Goal: Use online tool/utility: Use online tool/utility

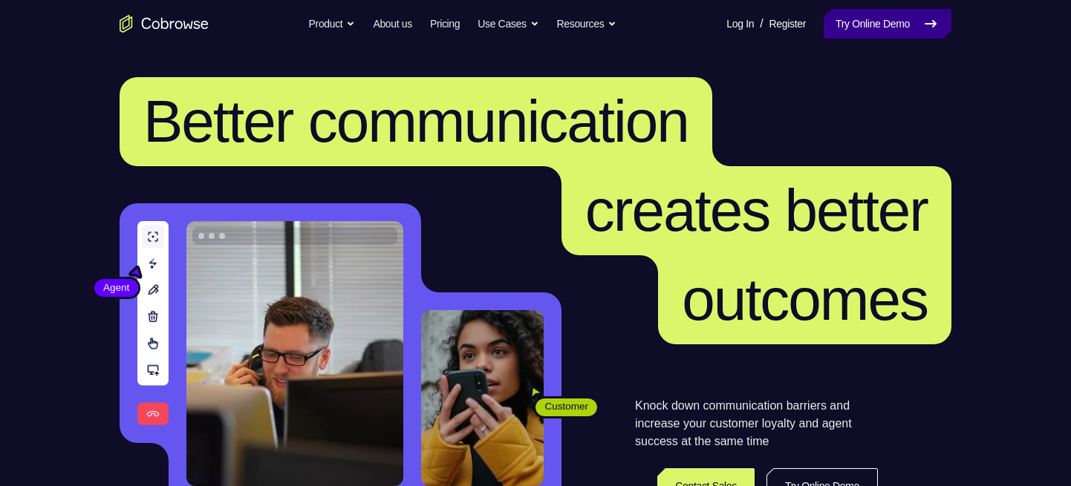
click at [873, 27] on link "Try Online Demo" at bounding box center [887, 24] width 128 height 30
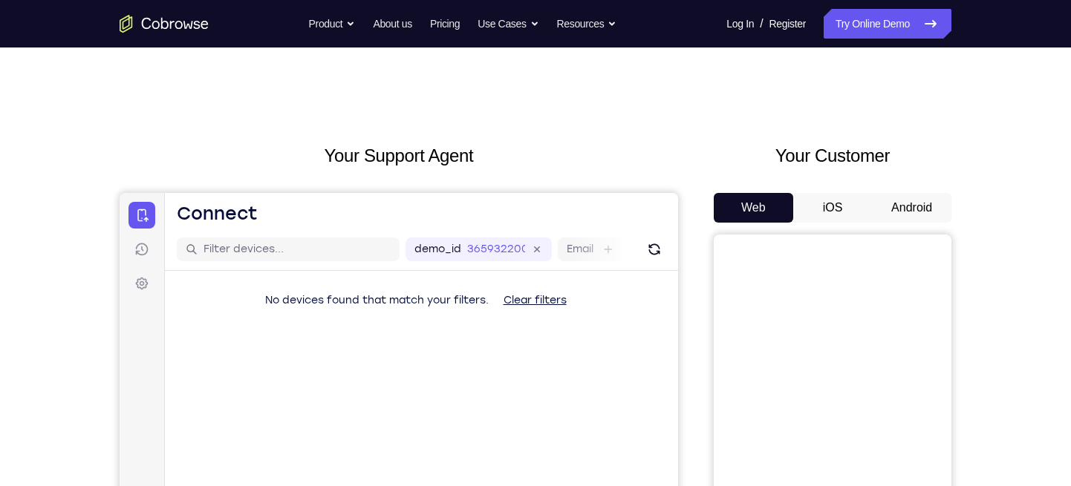
click at [913, 204] on button "Android" at bounding box center [911, 208] width 79 height 30
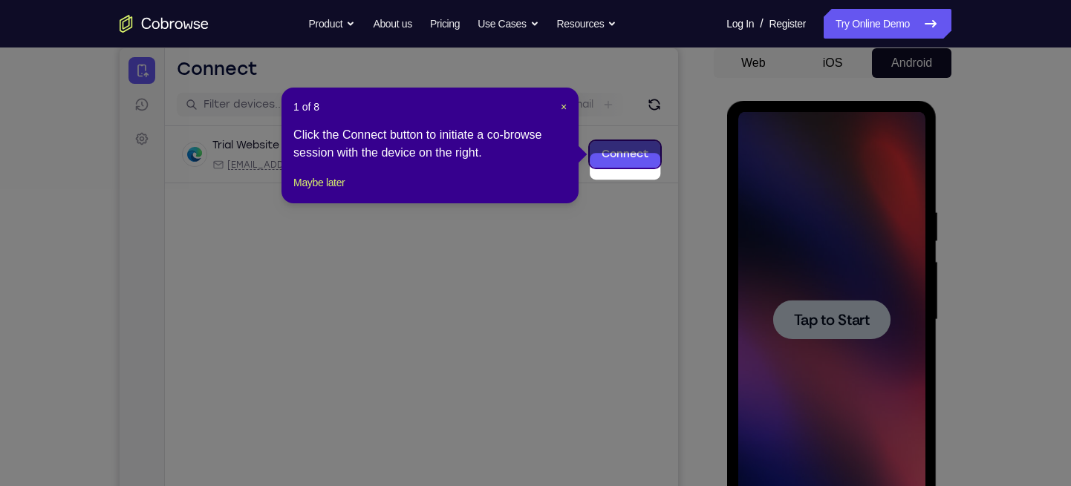
scroll to position [154, 0]
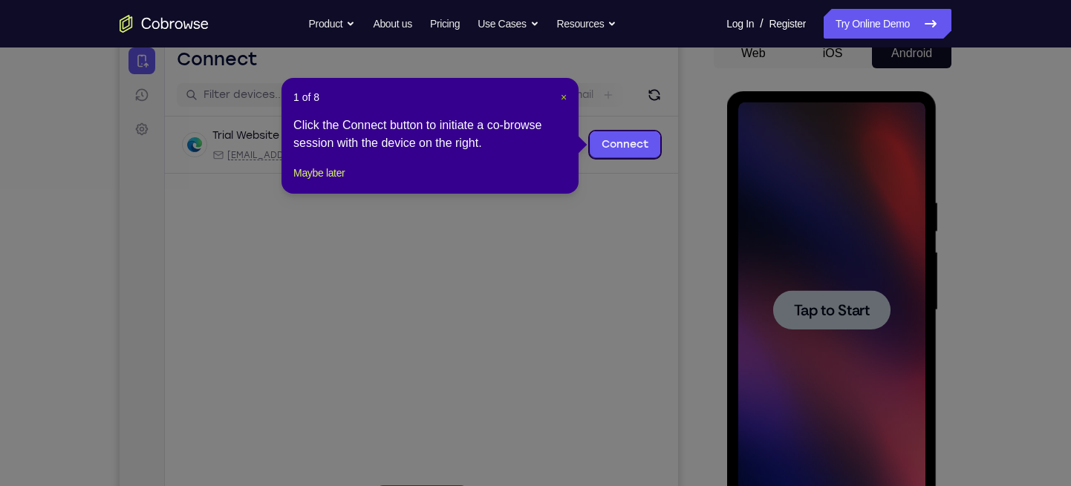
click at [561, 98] on span "×" at bounding box center [564, 97] width 6 height 12
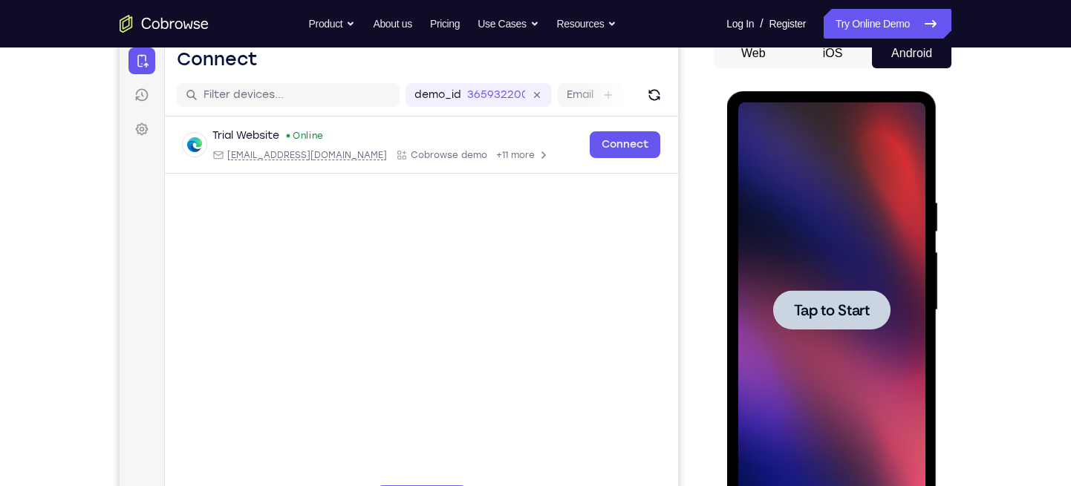
click at [829, 307] on span "Tap to Start" at bounding box center [831, 310] width 76 height 15
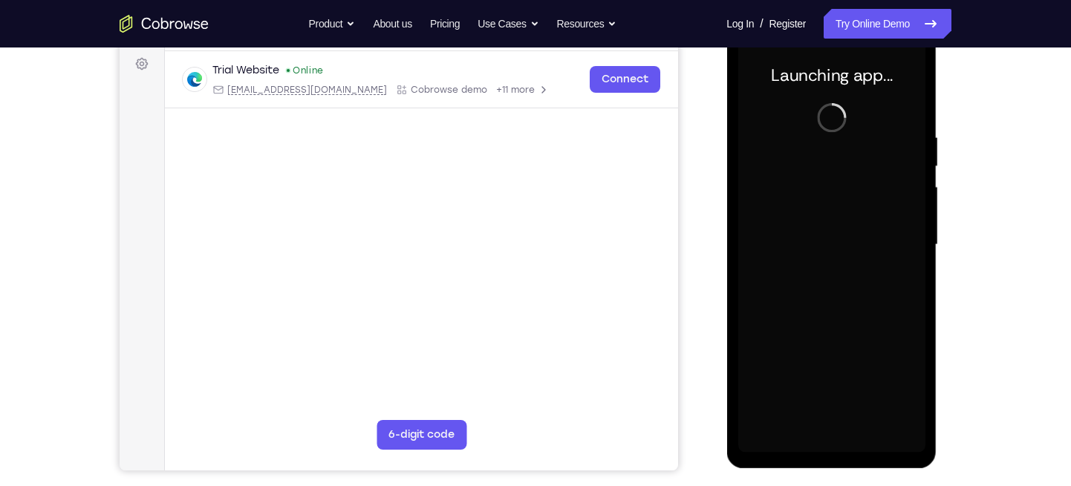
scroll to position [221, 0]
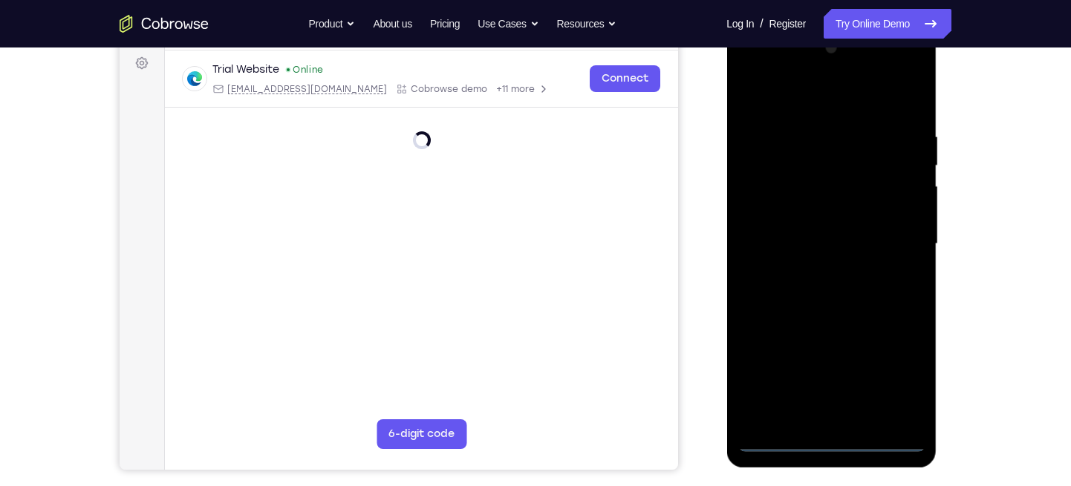
click at [826, 439] on div at bounding box center [830, 244] width 187 height 416
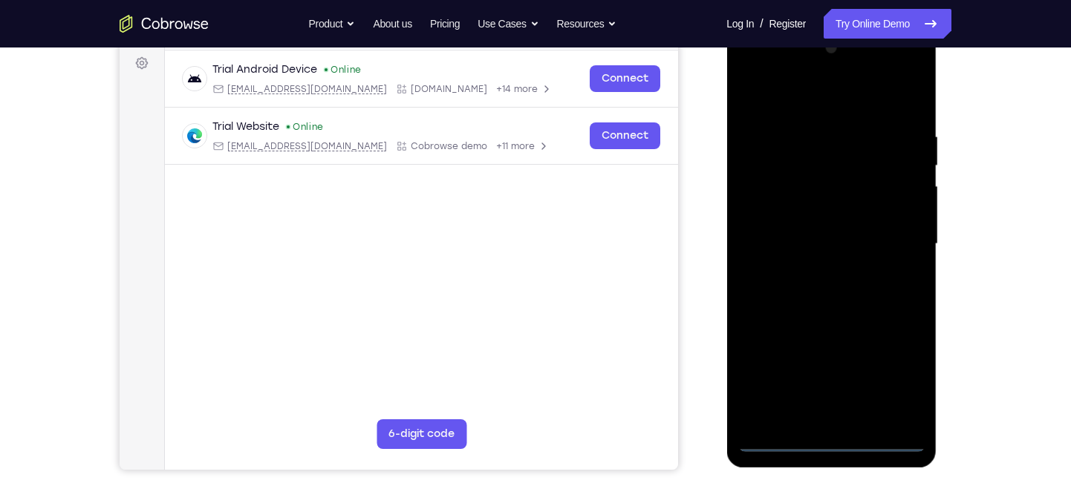
click at [899, 384] on div at bounding box center [830, 244] width 187 height 416
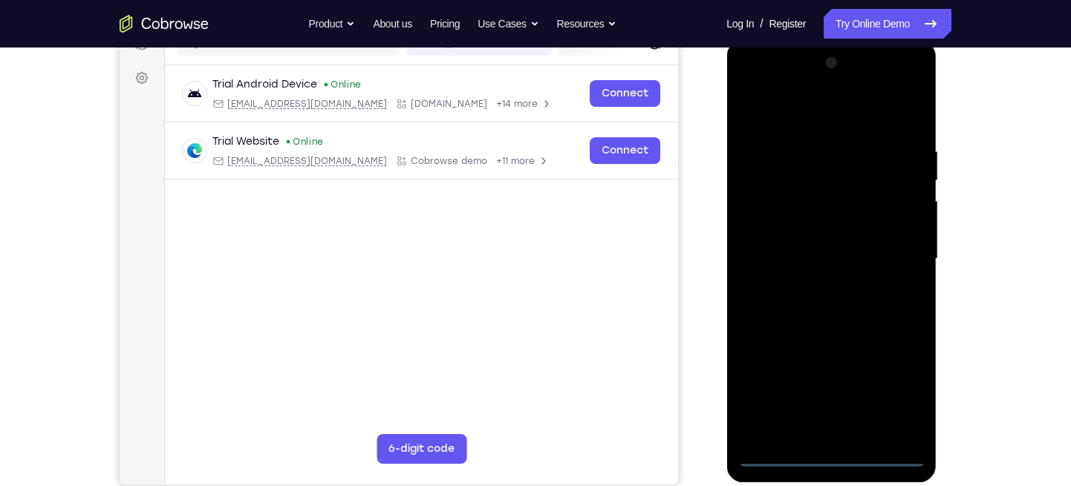
scroll to position [208, 0]
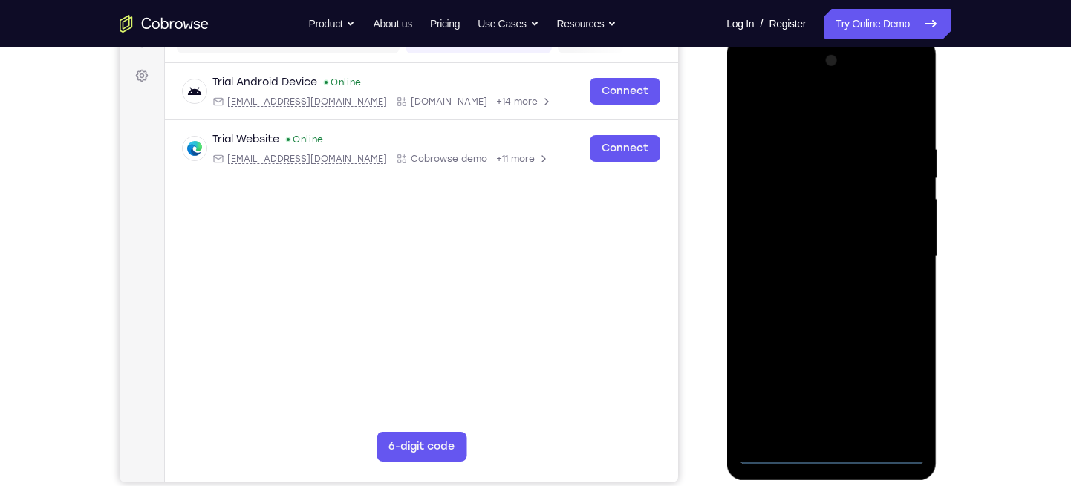
click at [751, 79] on div at bounding box center [830, 257] width 187 height 416
click at [895, 242] on div at bounding box center [830, 257] width 187 height 416
click at [815, 431] on div at bounding box center [830, 257] width 187 height 416
click at [769, 252] on div at bounding box center [830, 257] width 187 height 416
click at [760, 218] on div at bounding box center [830, 257] width 187 height 416
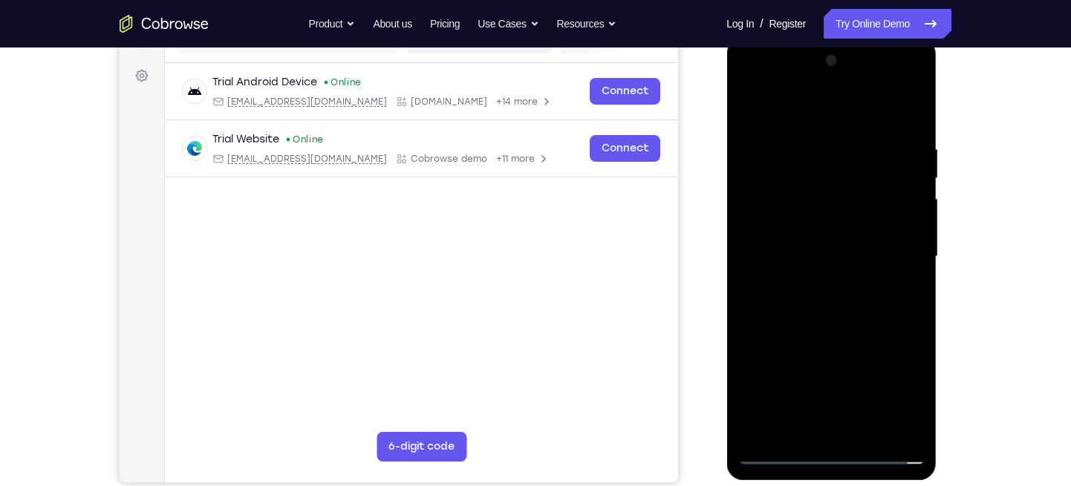
click at [765, 255] on div at bounding box center [830, 257] width 187 height 416
click at [760, 301] on div at bounding box center [830, 257] width 187 height 416
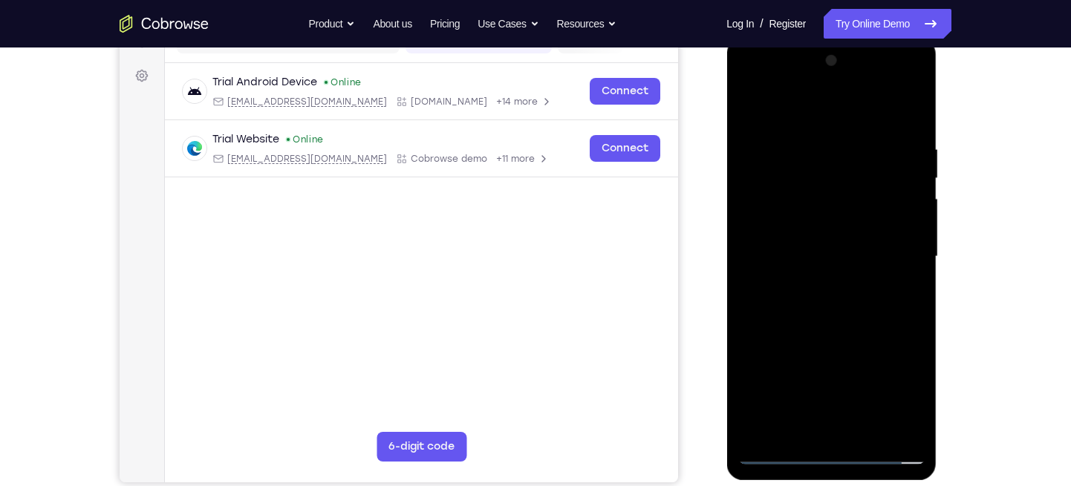
click at [760, 301] on div at bounding box center [830, 257] width 187 height 416
click at [810, 330] on div at bounding box center [830, 257] width 187 height 416
click at [806, 134] on div at bounding box center [830, 257] width 187 height 416
click at [907, 157] on div at bounding box center [830, 257] width 187 height 416
click at [905, 111] on div at bounding box center [830, 257] width 187 height 416
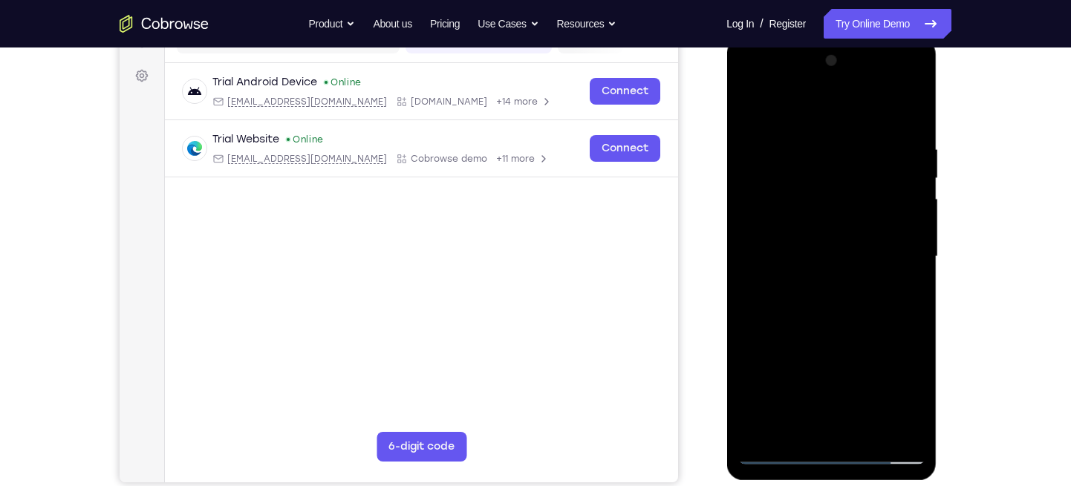
click at [895, 131] on div at bounding box center [830, 257] width 187 height 416
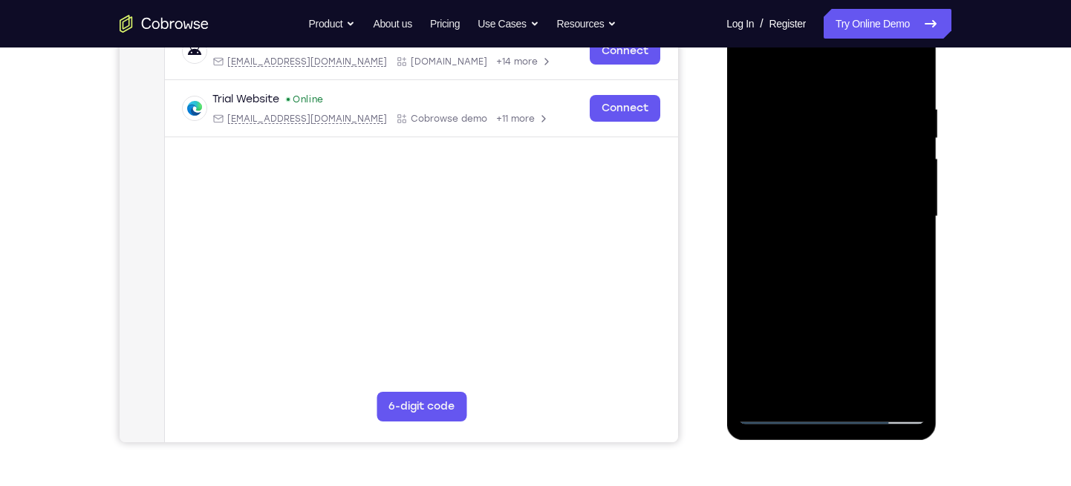
scroll to position [247, 0]
click at [893, 149] on div at bounding box center [830, 218] width 187 height 416
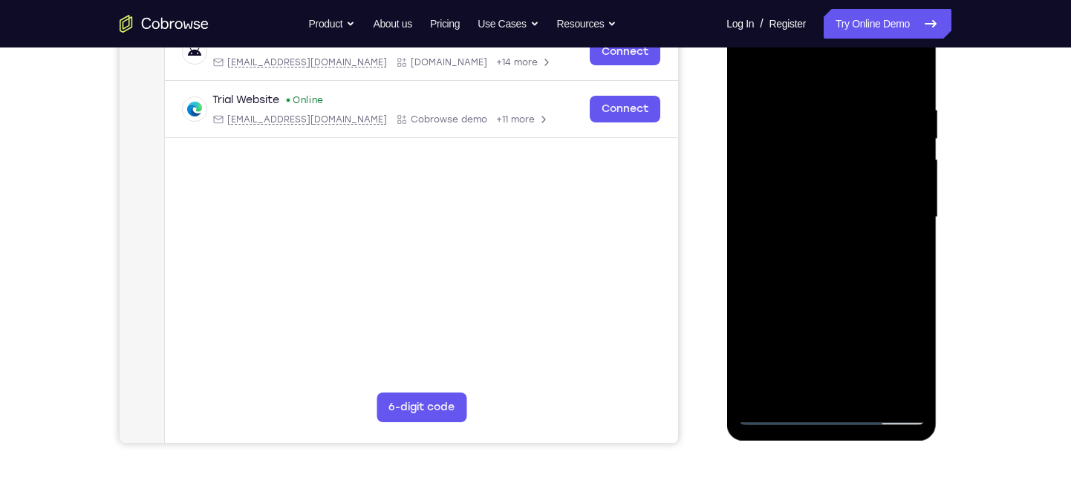
click at [893, 149] on div at bounding box center [830, 218] width 187 height 416
click at [907, 149] on div at bounding box center [830, 218] width 187 height 416
click at [898, 140] on div at bounding box center [830, 218] width 187 height 416
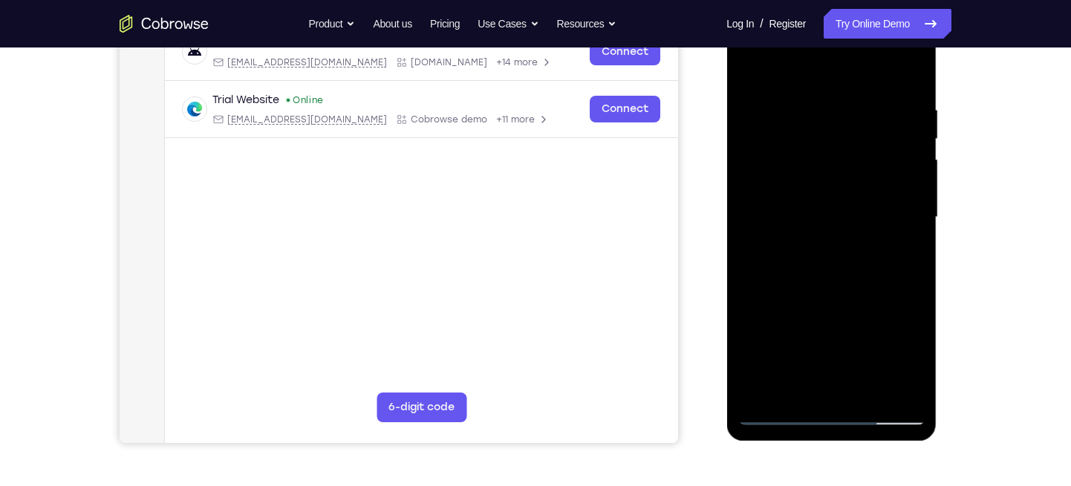
click at [898, 140] on div at bounding box center [830, 218] width 187 height 416
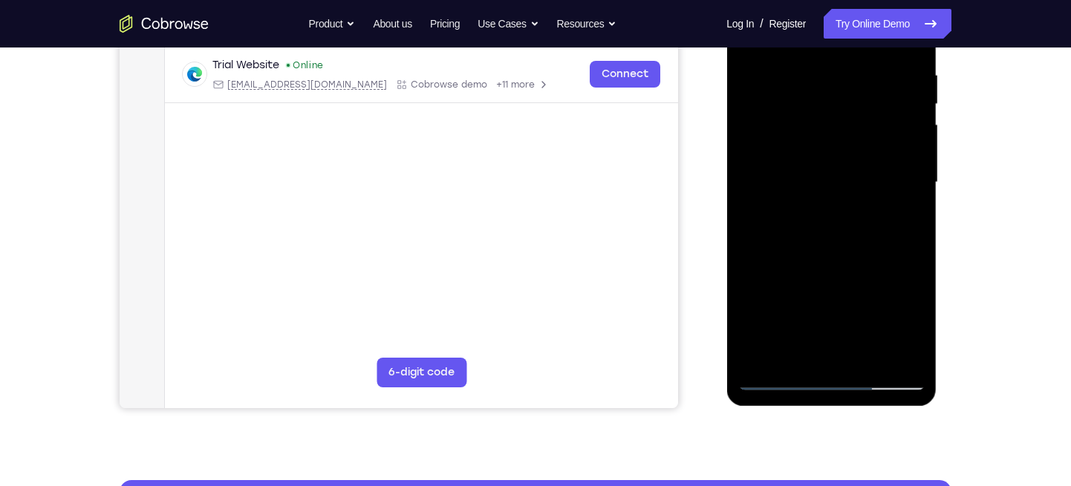
scroll to position [247, 0]
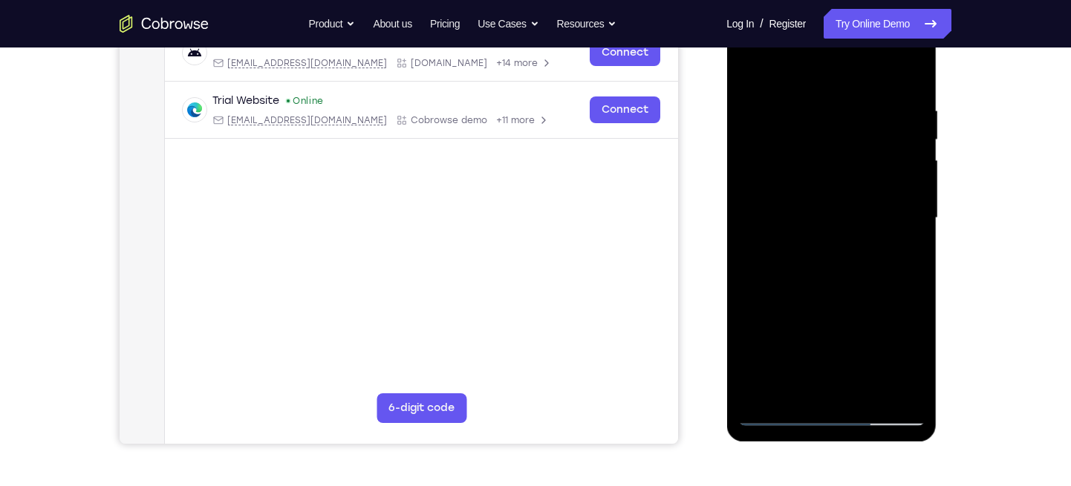
click at [864, 397] on div at bounding box center [830, 218] width 187 height 416
click at [838, 299] on div at bounding box center [830, 218] width 187 height 416
click at [751, 65] on div at bounding box center [830, 218] width 187 height 416
drag, startPoint x: 768, startPoint y: 265, endPoint x: 799, endPoint y: 186, distance: 85.3
click at [799, 186] on div at bounding box center [830, 218] width 187 height 416
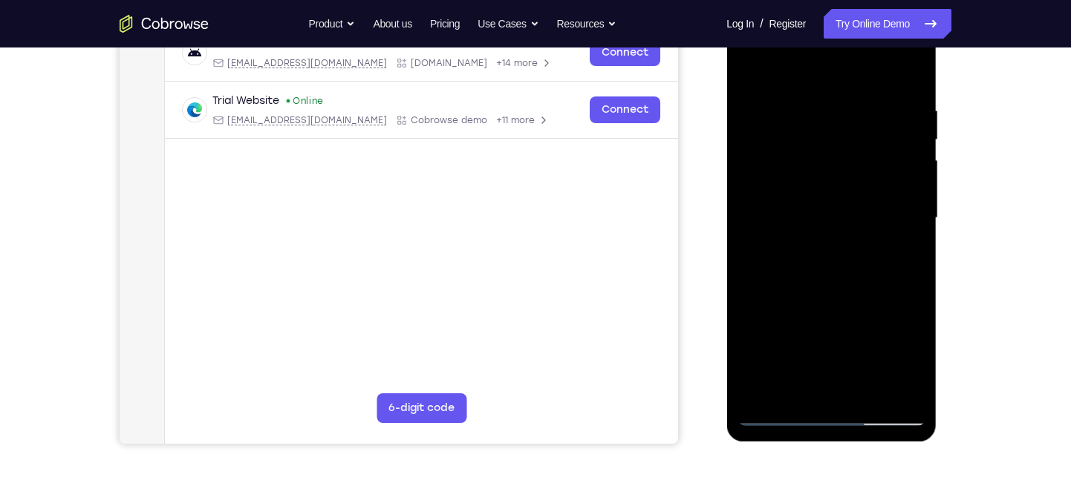
drag, startPoint x: 794, startPoint y: 225, endPoint x: 818, endPoint y: 124, distance: 103.9
click at [818, 124] on div at bounding box center [830, 218] width 187 height 416
drag, startPoint x: 808, startPoint y: 246, endPoint x: 833, endPoint y: 149, distance: 99.8
click at [833, 149] on div at bounding box center [830, 218] width 187 height 416
drag, startPoint x: 824, startPoint y: 265, endPoint x: 845, endPoint y: 212, distance: 57.4
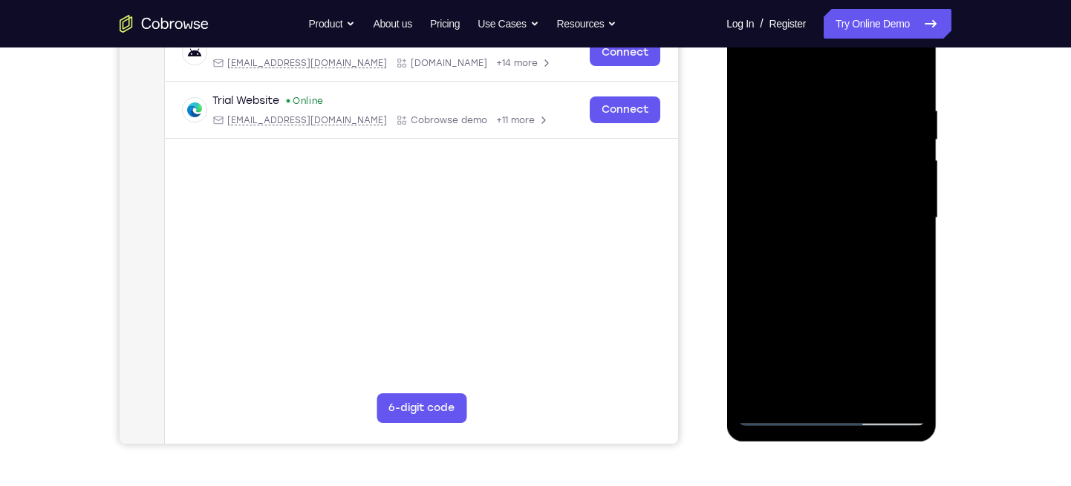
click at [845, 212] on div at bounding box center [830, 218] width 187 height 416
click at [917, 183] on div at bounding box center [830, 218] width 187 height 416
click at [913, 182] on div at bounding box center [830, 218] width 187 height 416
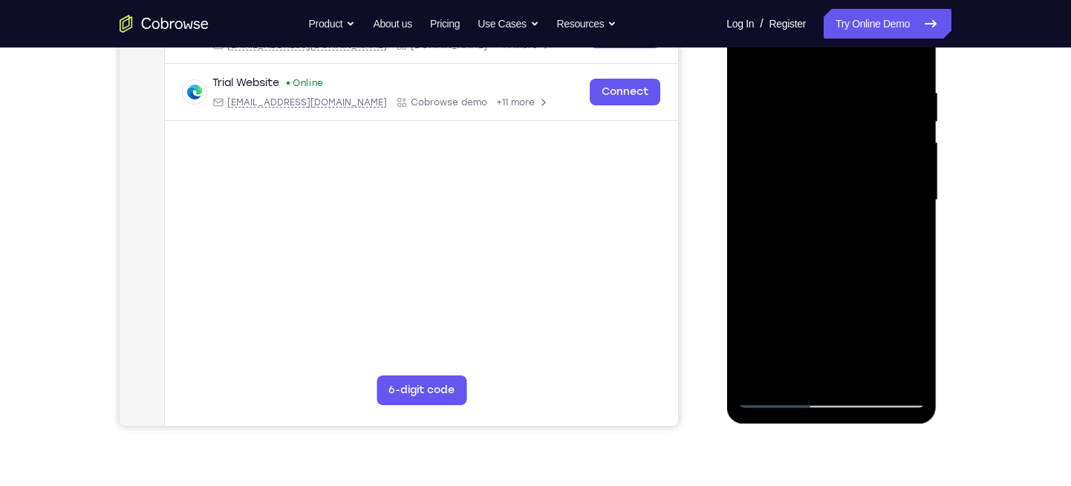
scroll to position [280, 0]
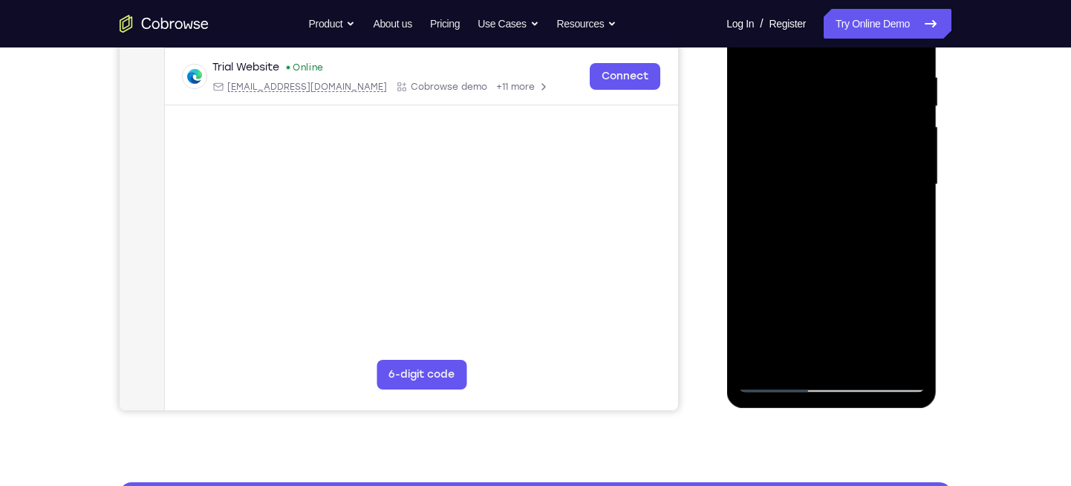
click at [796, 364] on div at bounding box center [830, 185] width 187 height 416
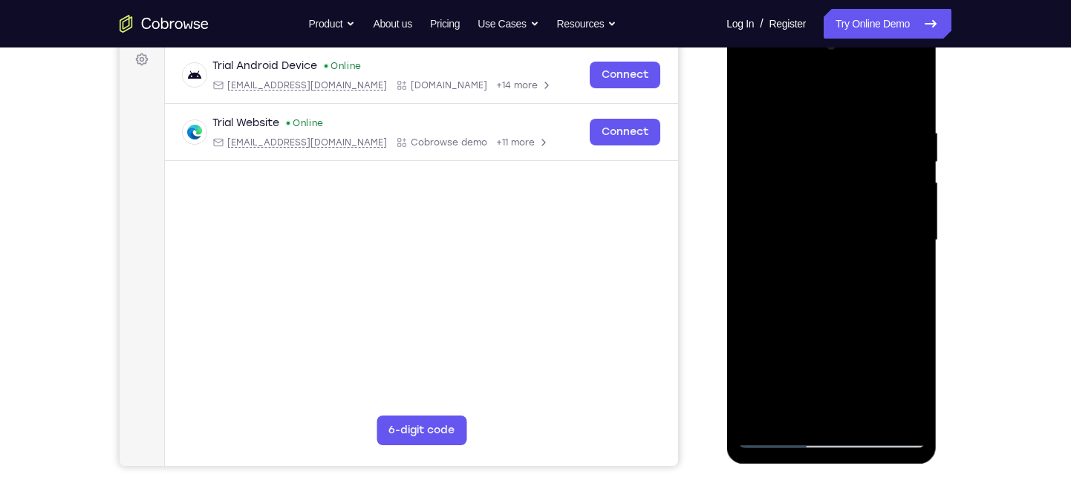
scroll to position [225, 0]
click at [790, 85] on div at bounding box center [830, 240] width 187 height 416
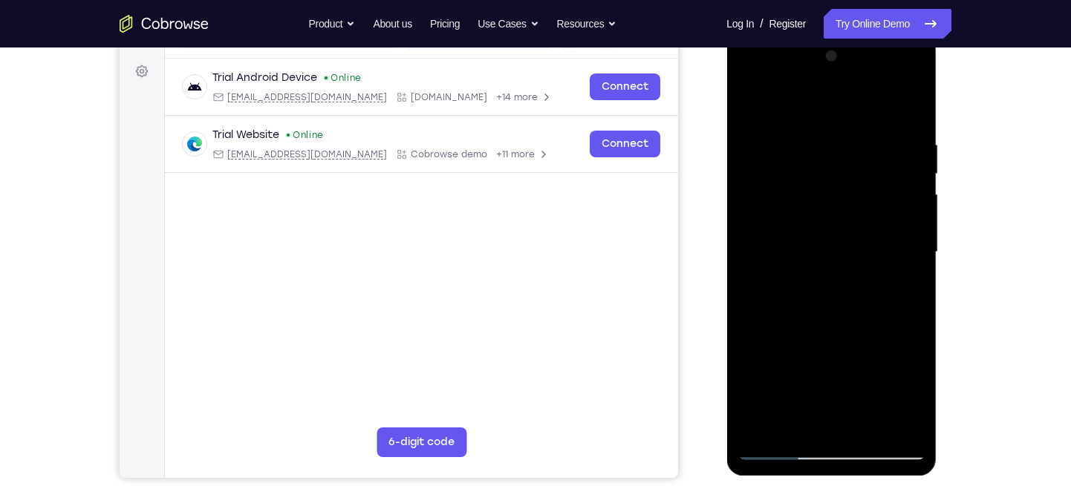
scroll to position [209, 0]
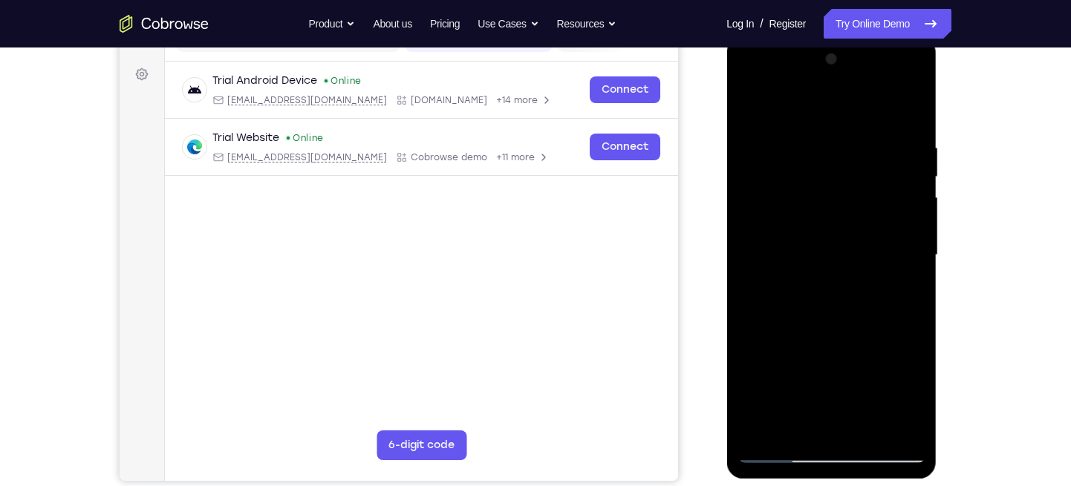
drag, startPoint x: 818, startPoint y: 136, endPoint x: 812, endPoint y: 172, distance: 36.1
click at [812, 172] on div at bounding box center [830, 256] width 187 height 416
click at [820, 120] on div at bounding box center [830, 256] width 187 height 416
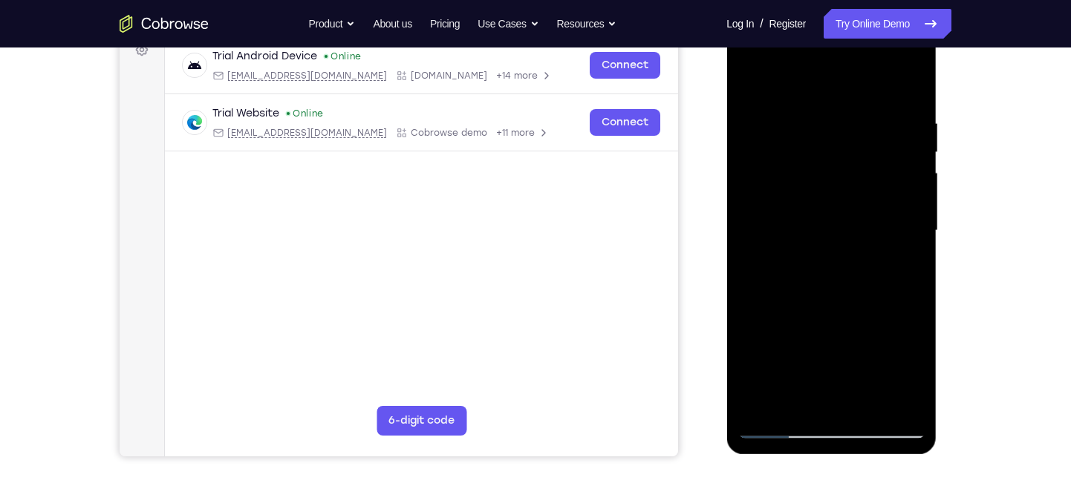
scroll to position [233, 0]
click at [752, 80] on div at bounding box center [830, 232] width 187 height 416
click at [796, 232] on div at bounding box center [830, 232] width 187 height 416
click at [787, 80] on div at bounding box center [830, 232] width 187 height 416
click at [803, 142] on div at bounding box center [830, 232] width 187 height 416
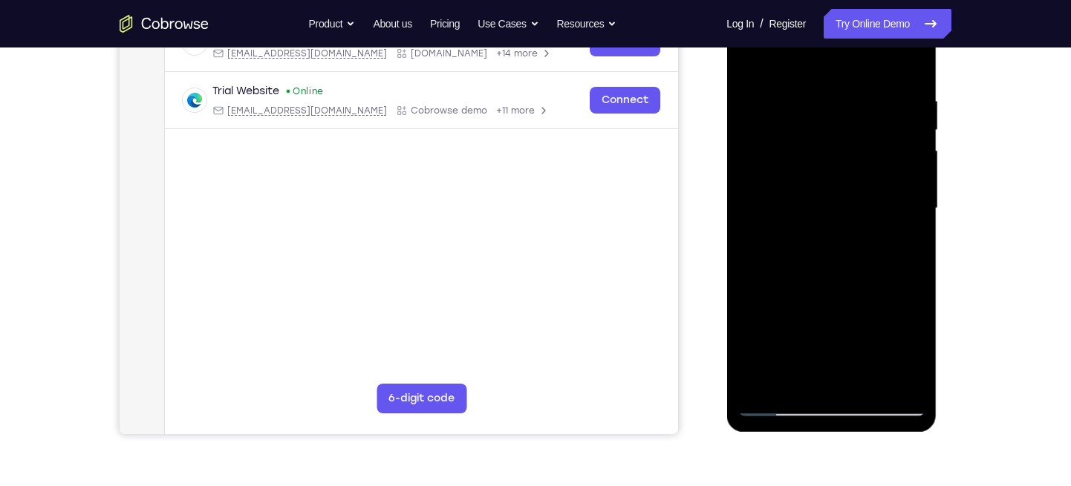
scroll to position [258, 0]
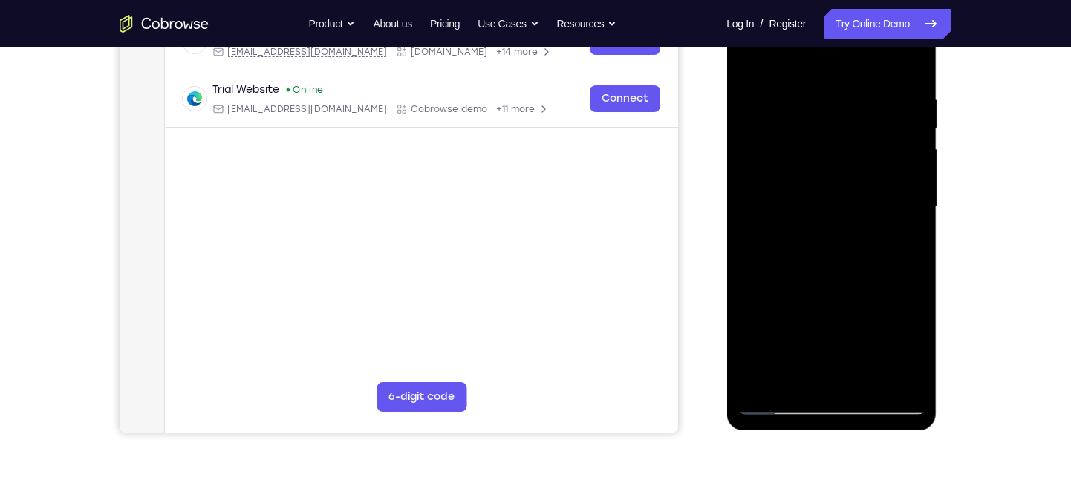
click at [751, 59] on div at bounding box center [830, 207] width 187 height 416
click at [916, 53] on div at bounding box center [830, 207] width 187 height 416
click at [901, 385] on div at bounding box center [830, 207] width 187 height 416
click at [804, 385] on div at bounding box center [830, 207] width 187 height 416
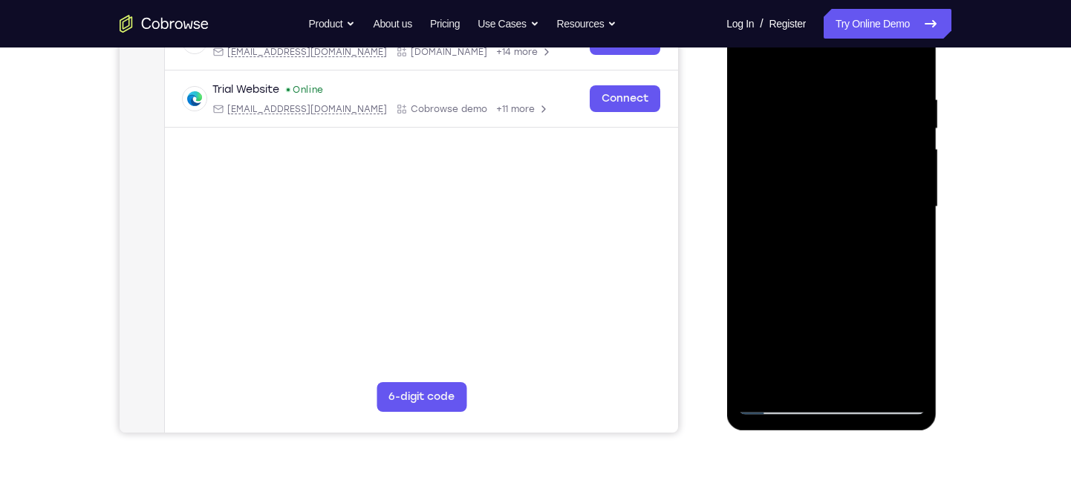
click at [760, 385] on div at bounding box center [830, 207] width 187 height 416
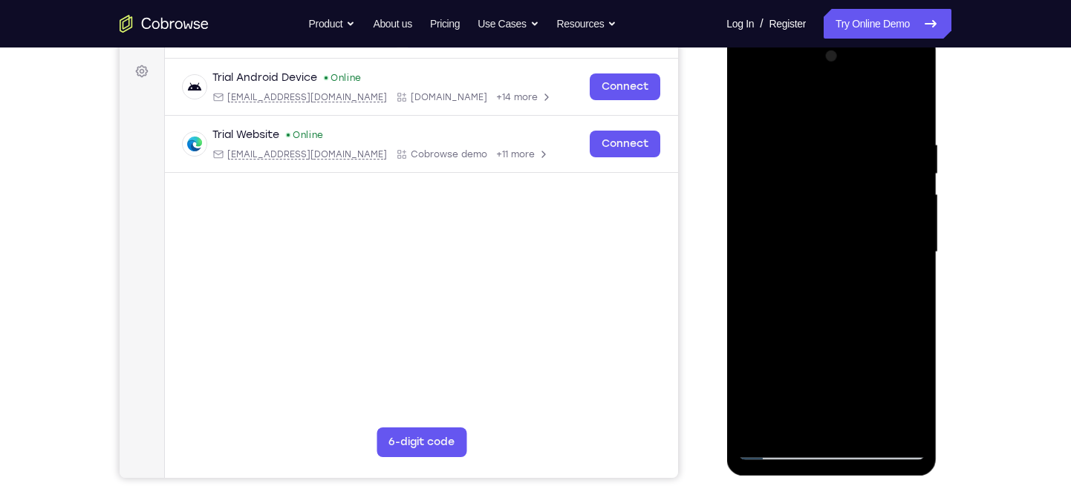
scroll to position [212, 0]
click at [745, 80] on div at bounding box center [830, 253] width 187 height 416
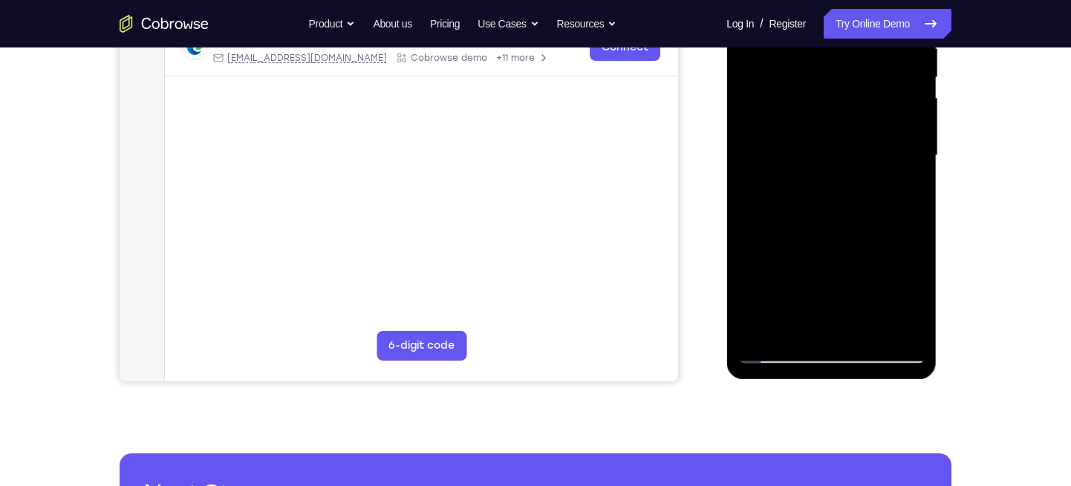
scroll to position [300, 0]
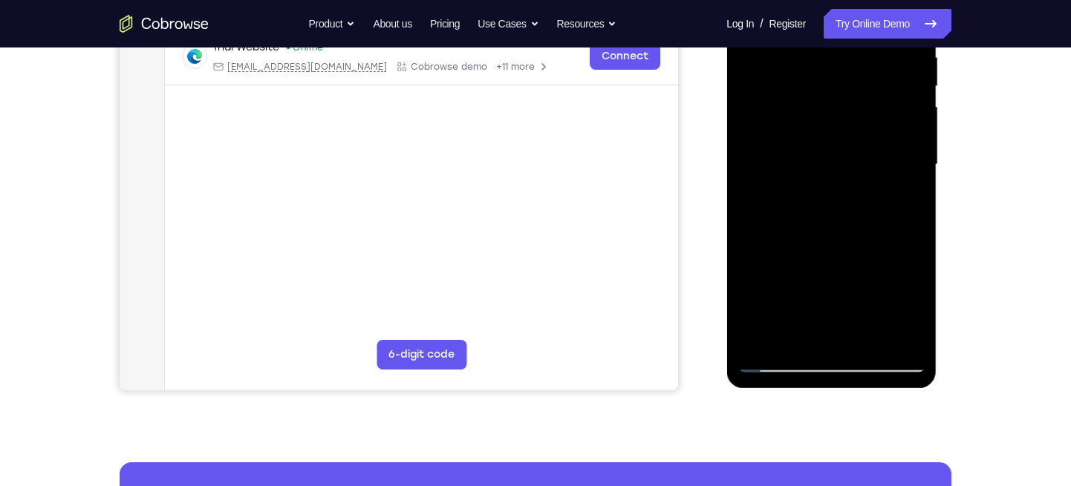
click at [768, 118] on div at bounding box center [830, 165] width 187 height 416
click at [843, 163] on div at bounding box center [830, 165] width 187 height 416
click at [797, 145] on div at bounding box center [830, 165] width 187 height 416
click at [781, 180] on div at bounding box center [830, 165] width 187 height 416
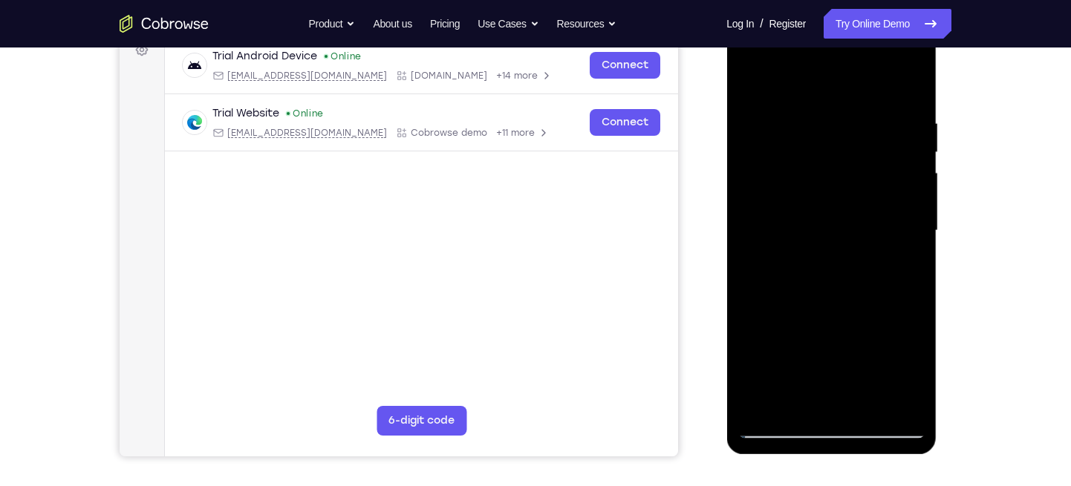
scroll to position [233, 0]
click at [834, 317] on div at bounding box center [830, 232] width 187 height 416
click at [834, 210] on div at bounding box center [830, 232] width 187 height 416
drag, startPoint x: 847, startPoint y: 304, endPoint x: 855, endPoint y: 206, distance: 99.0
click at [855, 206] on div at bounding box center [830, 232] width 187 height 416
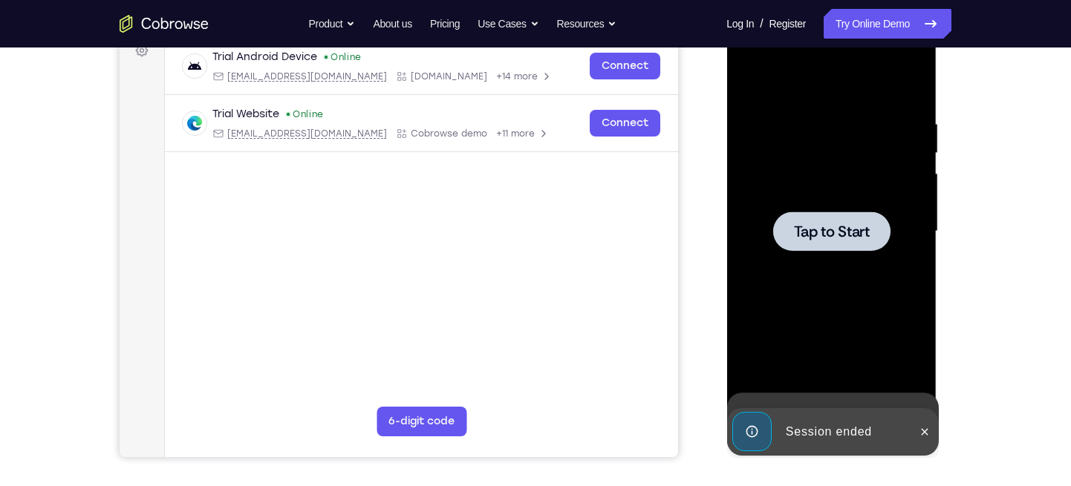
click at [807, 345] on div at bounding box center [830, 232] width 187 height 416
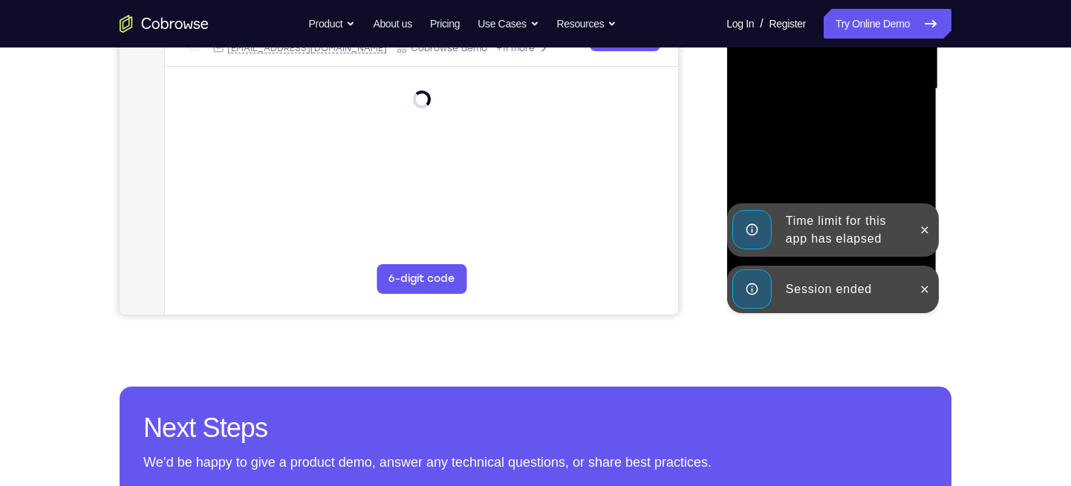
scroll to position [381, 0]
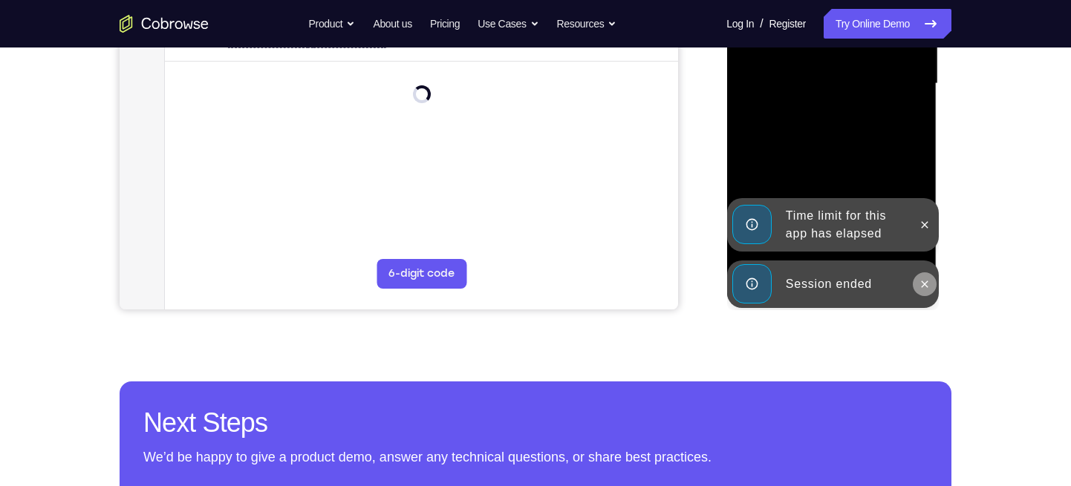
click at [916, 283] on button at bounding box center [924, 285] width 24 height 24
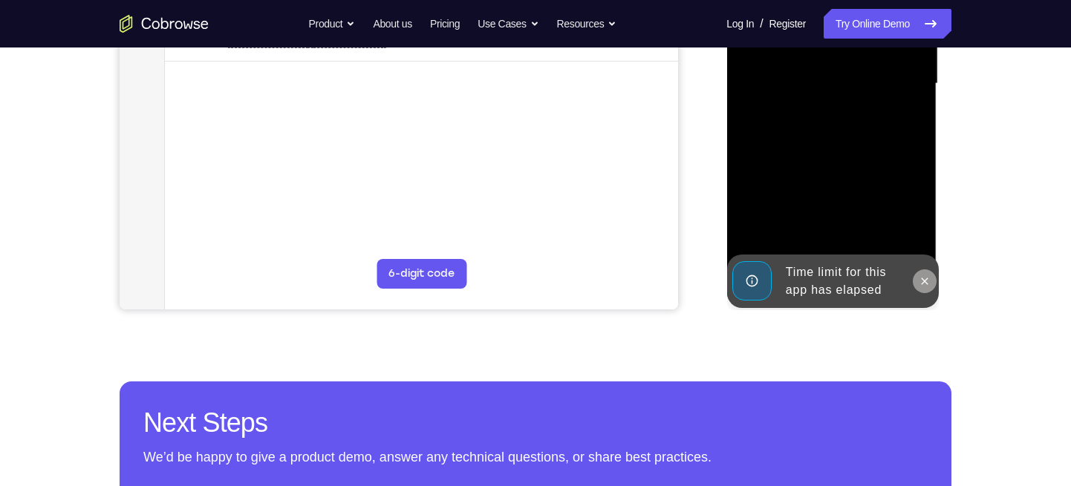
click at [924, 280] on icon at bounding box center [924, 281] width 7 height 7
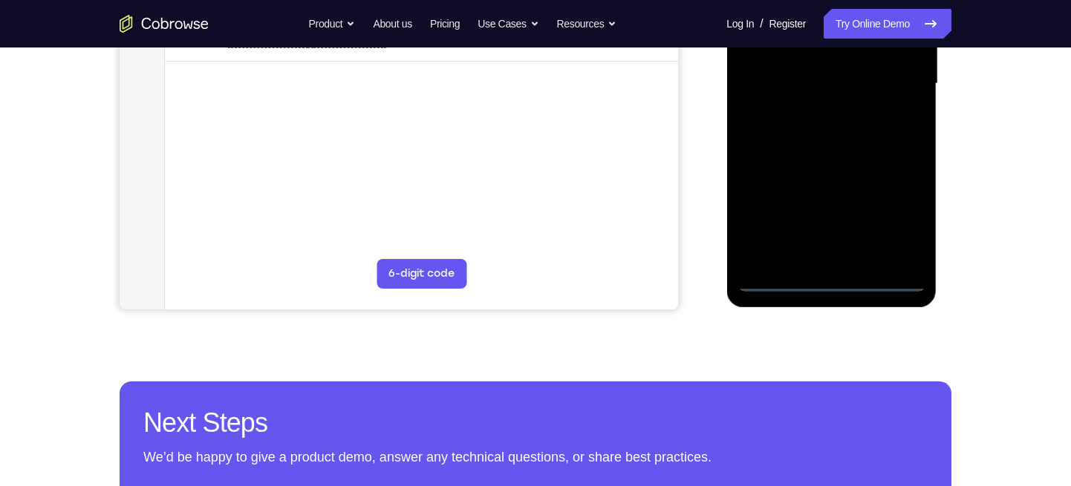
click at [830, 280] on div at bounding box center [830, 84] width 187 height 416
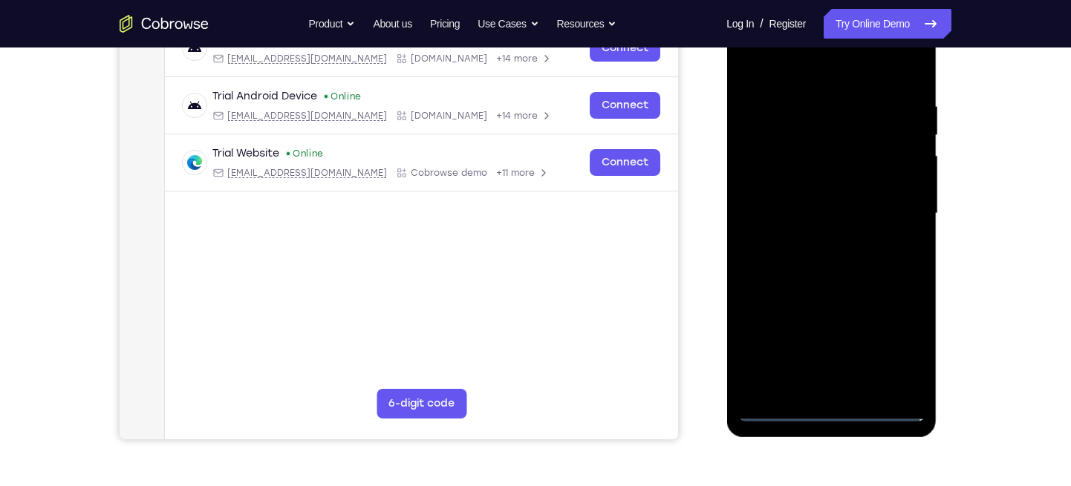
click at [899, 359] on div at bounding box center [830, 214] width 187 height 416
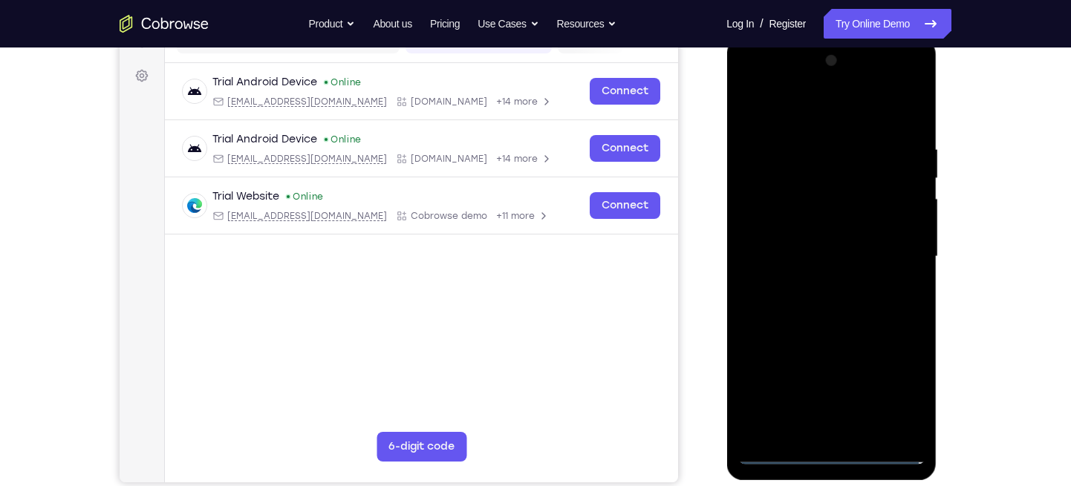
scroll to position [204, 0]
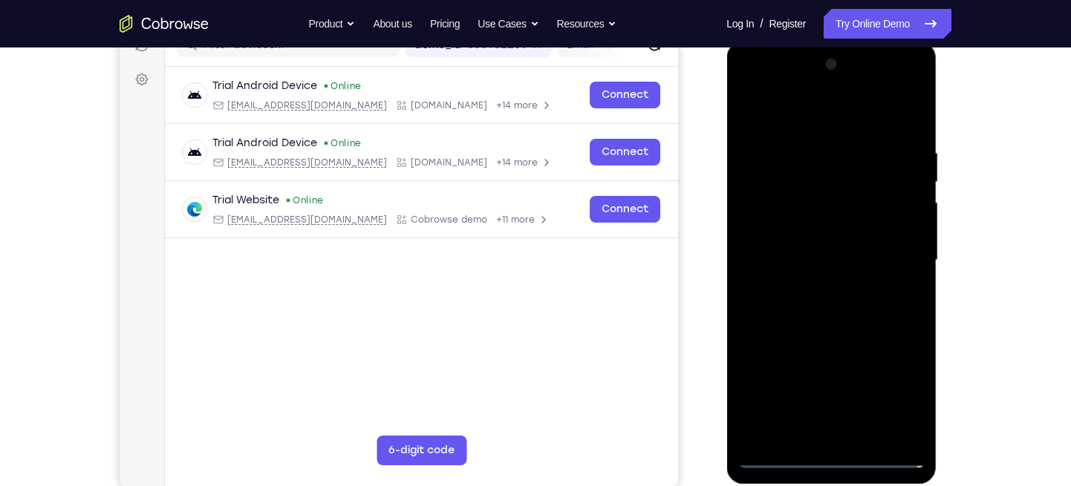
click at [757, 88] on div at bounding box center [830, 261] width 187 height 416
click at [768, 214] on div at bounding box center [830, 261] width 187 height 416
click at [793, 258] on div at bounding box center [830, 261] width 187 height 416
click at [763, 237] on div at bounding box center [830, 261] width 187 height 416
click at [763, 267] on div at bounding box center [830, 261] width 187 height 416
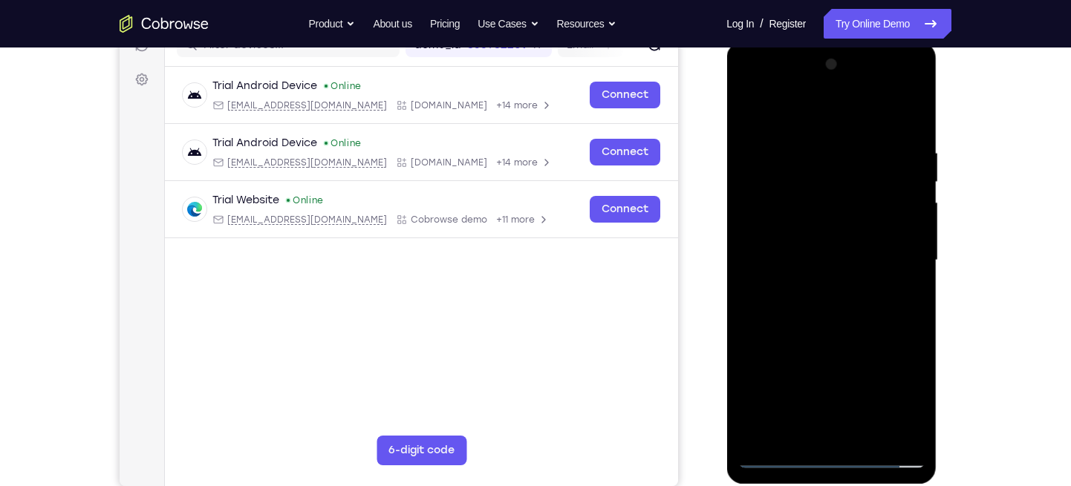
click at [783, 350] on div at bounding box center [830, 261] width 187 height 416
click at [872, 218] on div at bounding box center [830, 261] width 187 height 416
drag, startPoint x: 812, startPoint y: 351, endPoint x: 823, endPoint y: 243, distance: 109.1
click at [823, 243] on div at bounding box center [830, 261] width 187 height 416
click at [777, 422] on div at bounding box center [830, 261] width 187 height 416
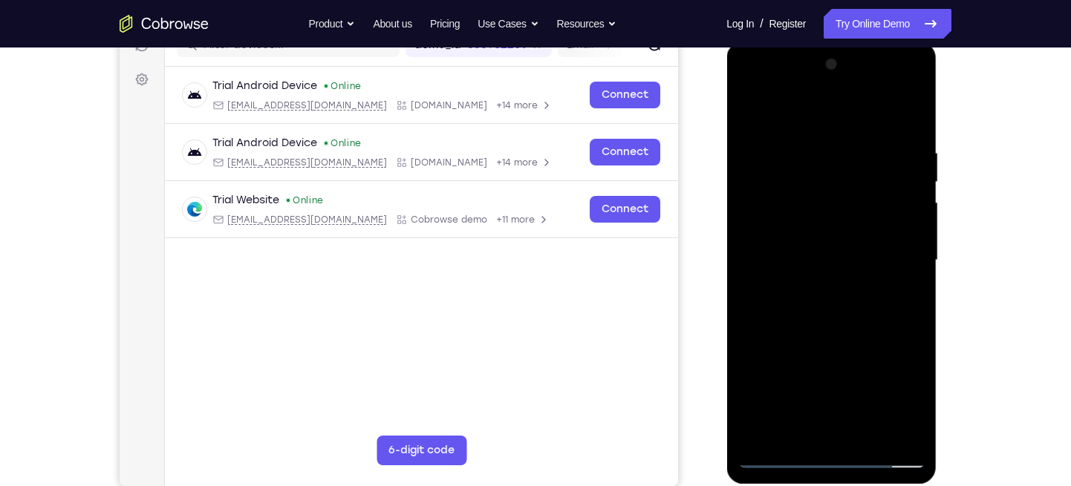
click at [904, 116] on div at bounding box center [830, 261] width 187 height 416
click at [775, 240] on div at bounding box center [830, 261] width 187 height 416
click at [781, 302] on div at bounding box center [830, 261] width 187 height 416
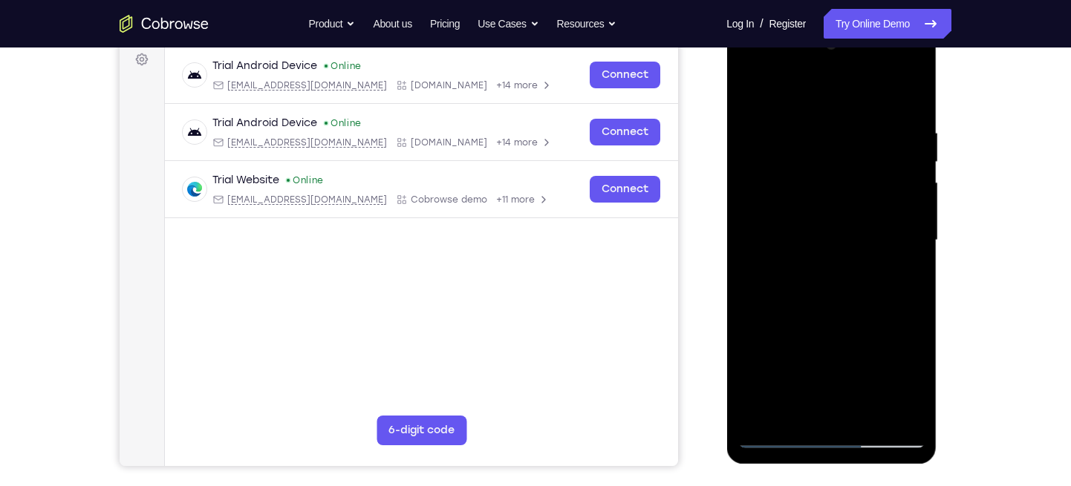
scroll to position [219, 0]
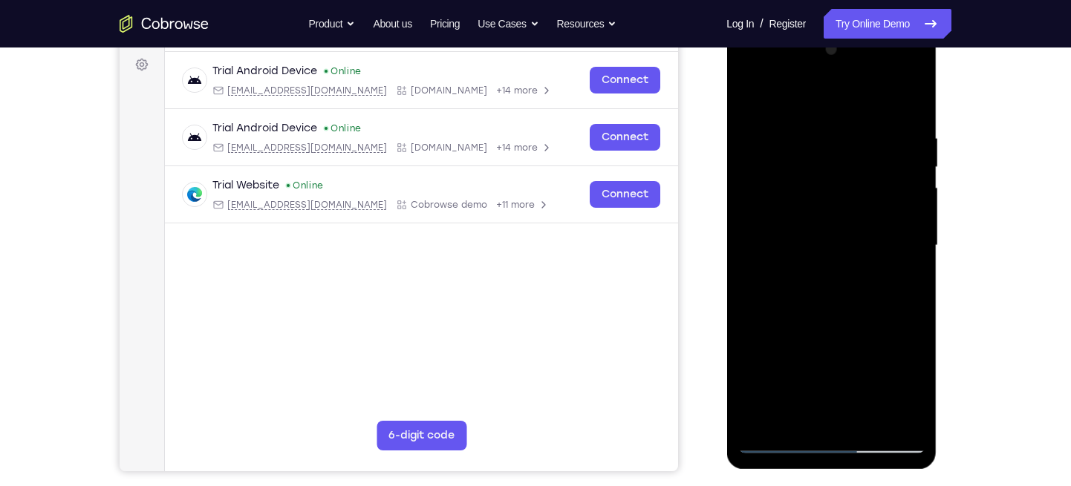
click at [881, 303] on div at bounding box center [830, 246] width 187 height 416
click at [883, 114] on div at bounding box center [830, 246] width 187 height 416
click at [812, 178] on div at bounding box center [830, 246] width 187 height 416
click at [865, 275] on div at bounding box center [830, 246] width 187 height 416
click at [751, 97] on div at bounding box center [830, 246] width 187 height 416
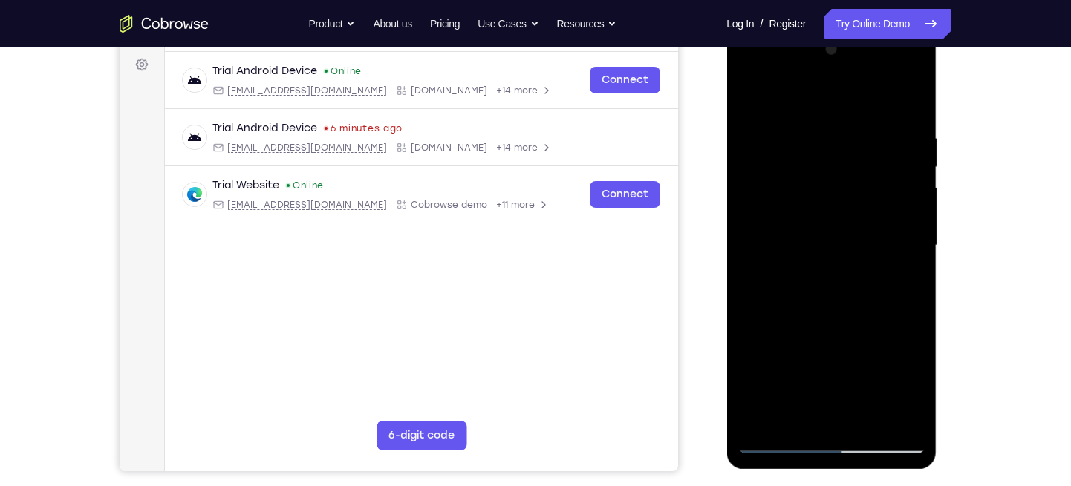
click at [834, 301] on div at bounding box center [830, 246] width 187 height 416
click at [752, 94] on div at bounding box center [830, 246] width 187 height 416
click at [815, 336] on div at bounding box center [830, 246] width 187 height 416
drag, startPoint x: 852, startPoint y: 223, endPoint x: 861, endPoint y: 147, distance: 76.9
click at [861, 147] on div at bounding box center [830, 246] width 187 height 416
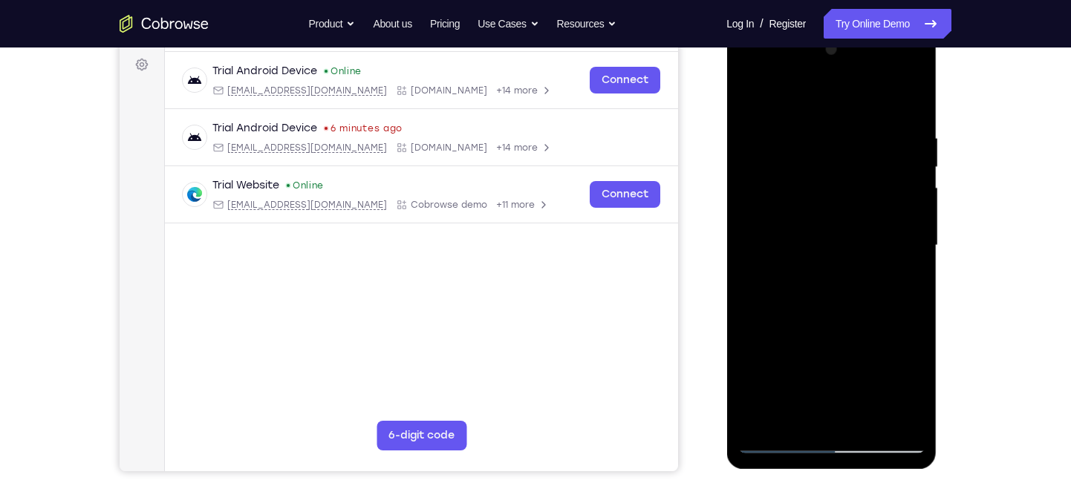
drag, startPoint x: 848, startPoint y: 216, endPoint x: 867, endPoint y: 139, distance: 79.4
click at [867, 139] on div at bounding box center [830, 246] width 187 height 416
drag, startPoint x: 863, startPoint y: 316, endPoint x: 877, endPoint y: 232, distance: 85.1
click at [877, 232] on div at bounding box center [830, 246] width 187 height 416
click at [794, 385] on div at bounding box center [830, 246] width 187 height 416
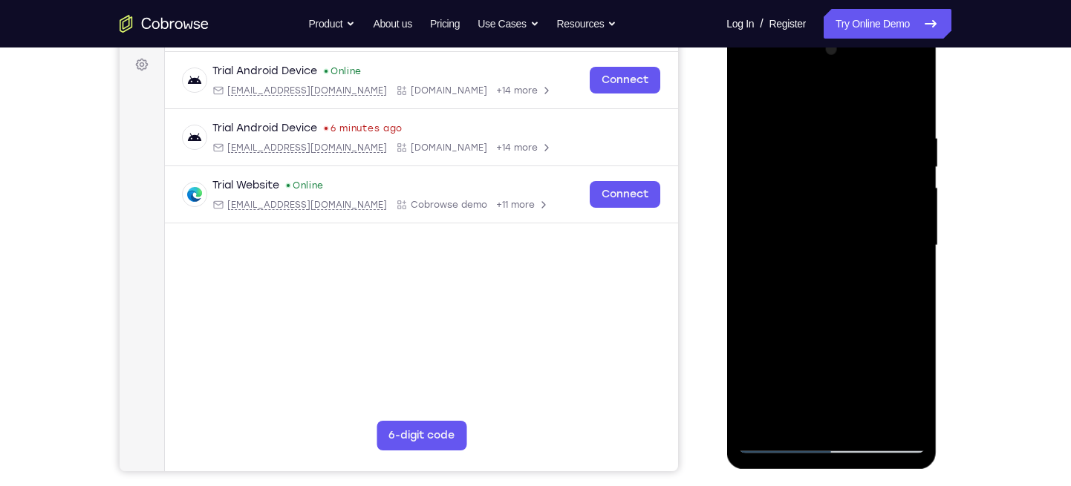
click at [749, 90] on div at bounding box center [830, 246] width 187 height 416
click at [757, 99] on div at bounding box center [830, 246] width 187 height 416
drag, startPoint x: 845, startPoint y: 286, endPoint x: 847, endPoint y: 223, distance: 62.4
click at [847, 223] on div at bounding box center [830, 246] width 187 height 416
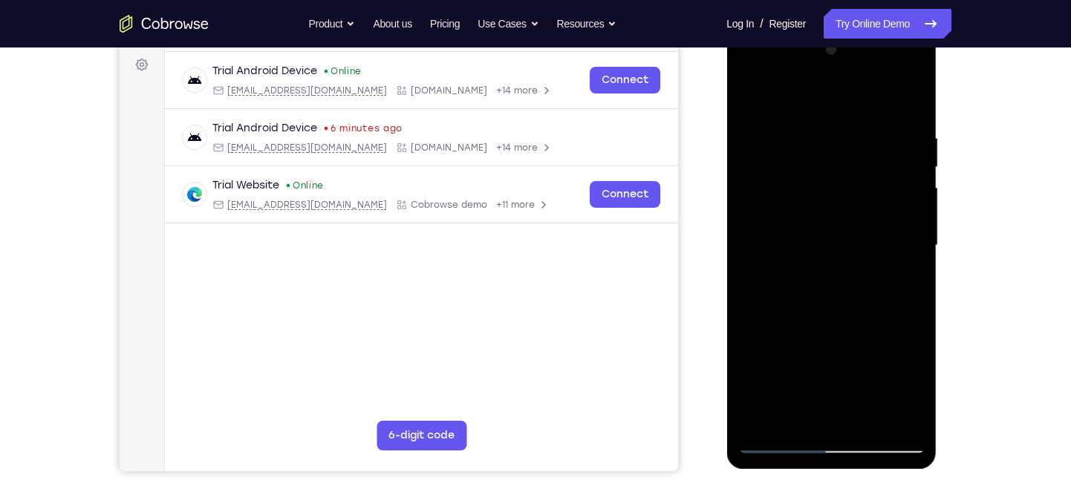
drag, startPoint x: 846, startPoint y: 281, endPoint x: 847, endPoint y: 243, distance: 38.6
click at [847, 247] on div at bounding box center [830, 246] width 187 height 416
click at [754, 188] on div at bounding box center [830, 246] width 187 height 416
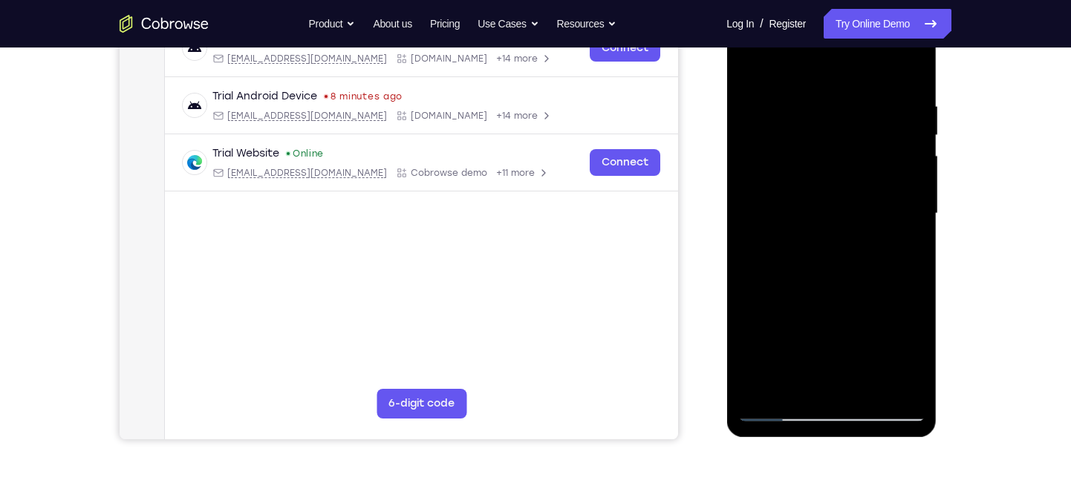
scroll to position [249, 0]
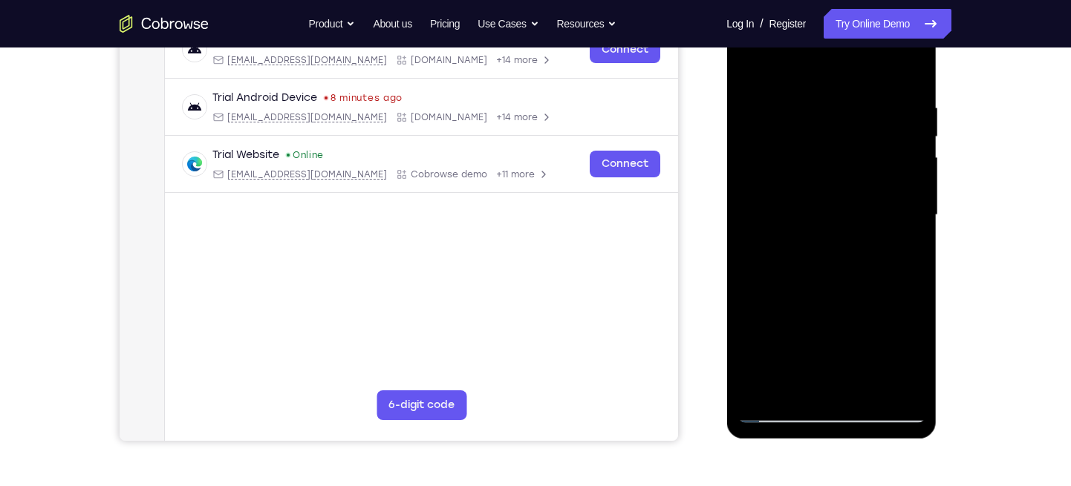
click at [777, 117] on div at bounding box center [830, 215] width 187 height 416
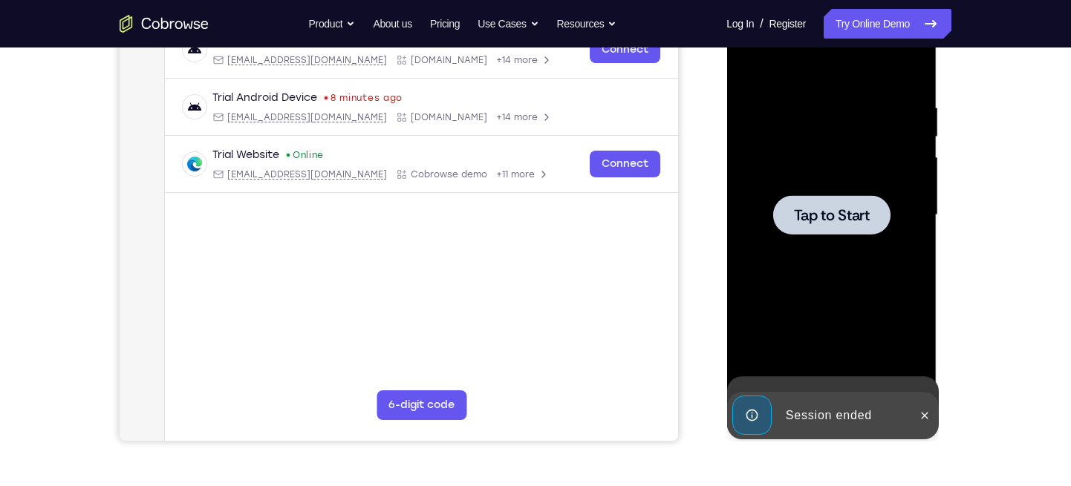
scroll to position [283, 0]
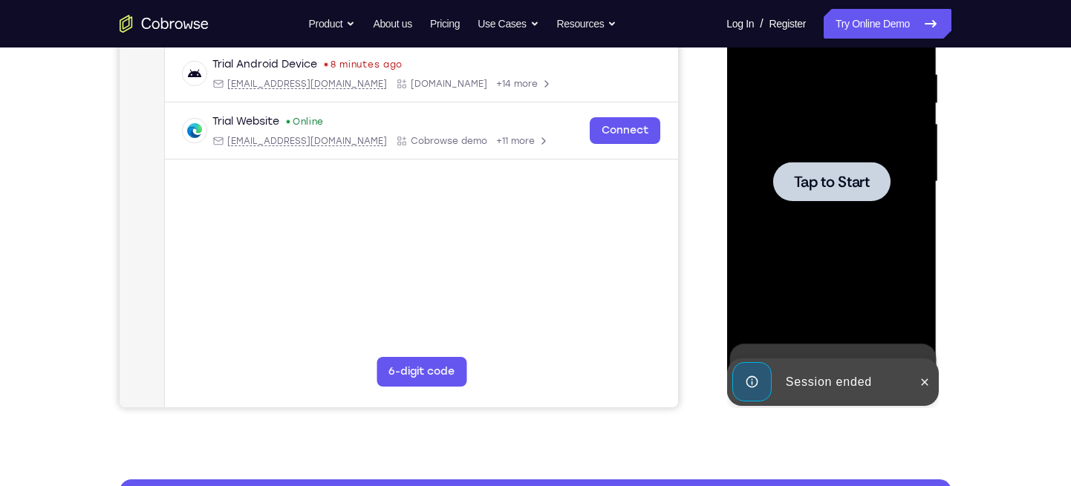
click at [817, 177] on span "Tap to Start" at bounding box center [831, 181] width 76 height 15
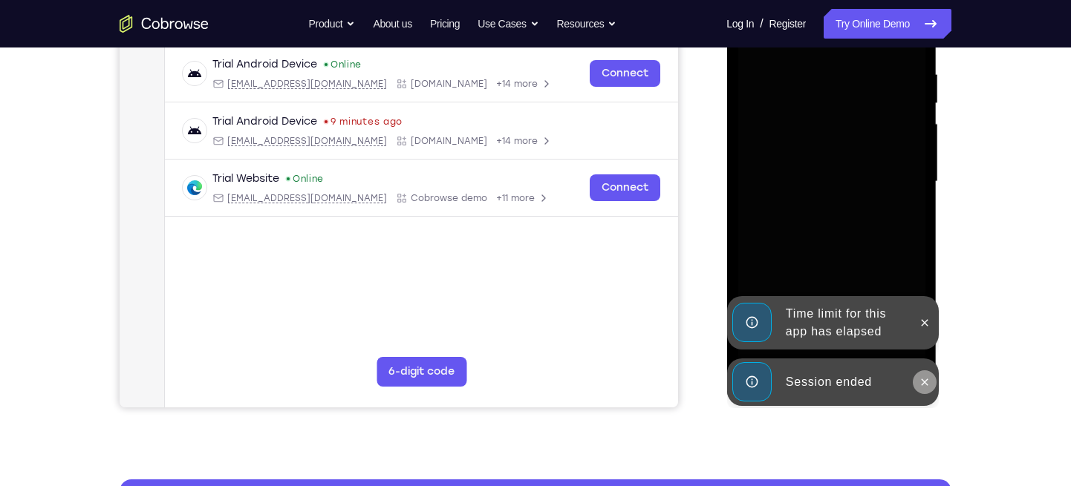
click at [921, 387] on icon at bounding box center [924, 382] width 12 height 12
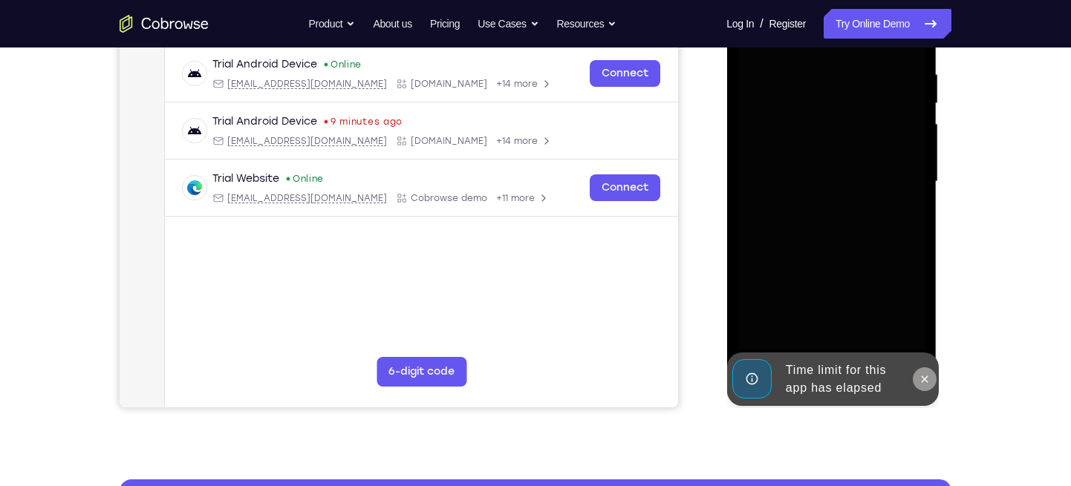
click at [921, 373] on icon at bounding box center [924, 379] width 12 height 12
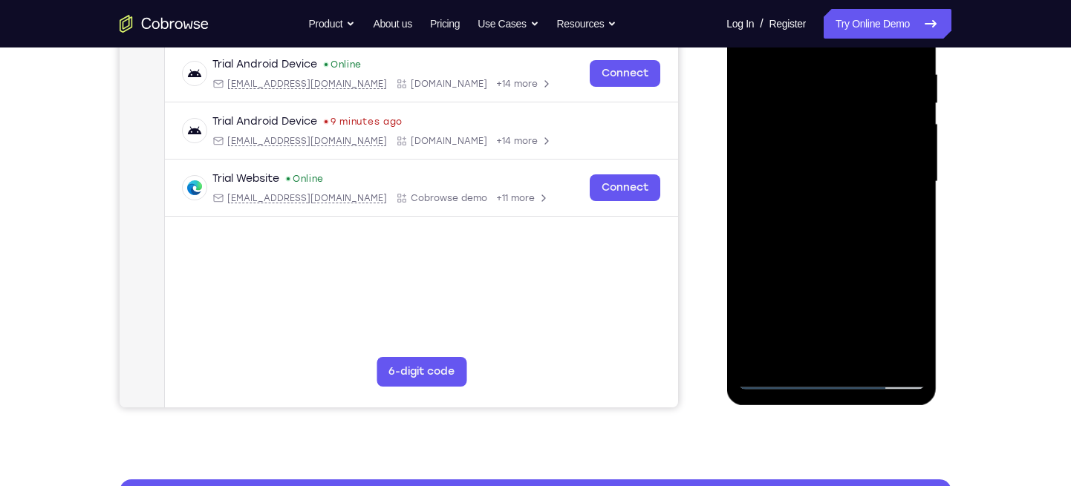
click at [829, 378] on div at bounding box center [830, 182] width 187 height 416
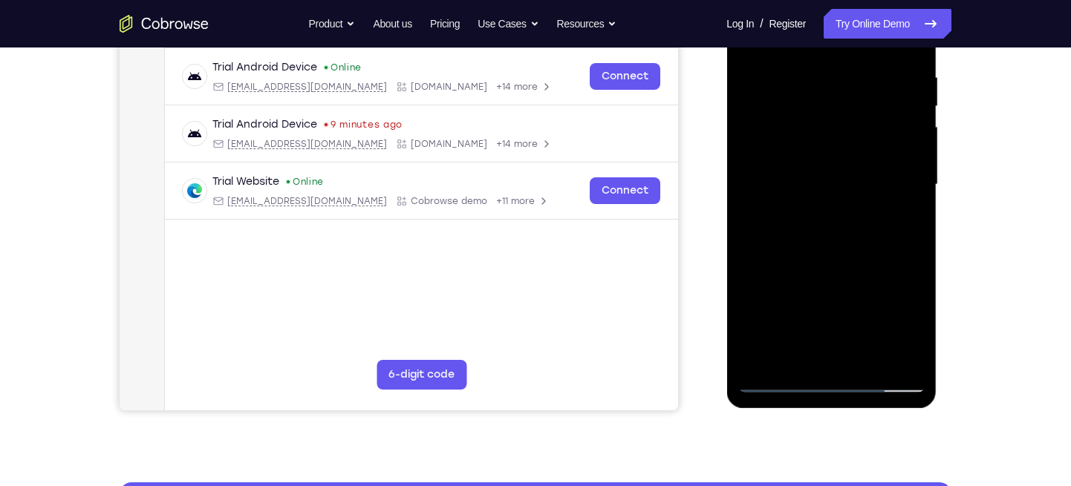
scroll to position [279, 0]
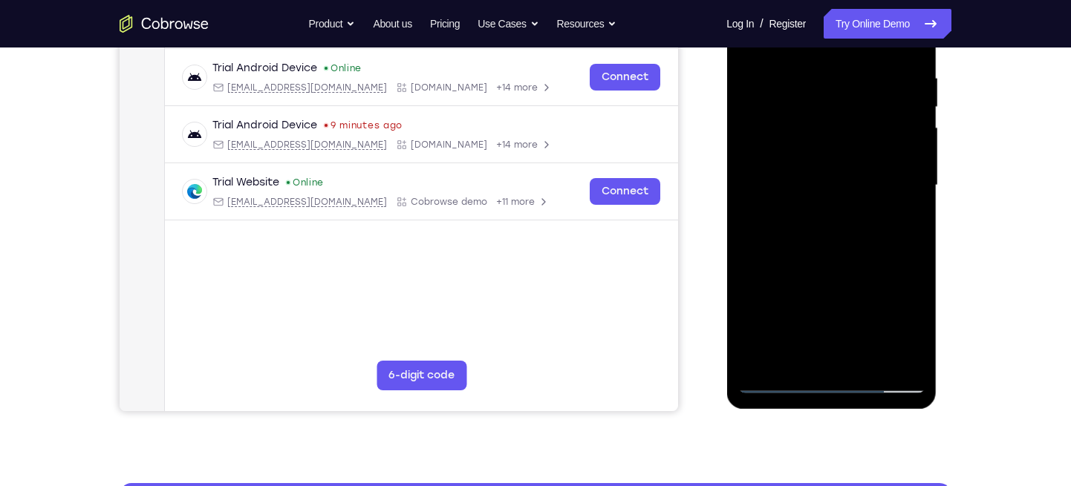
click at [833, 379] on div at bounding box center [830, 186] width 187 height 416
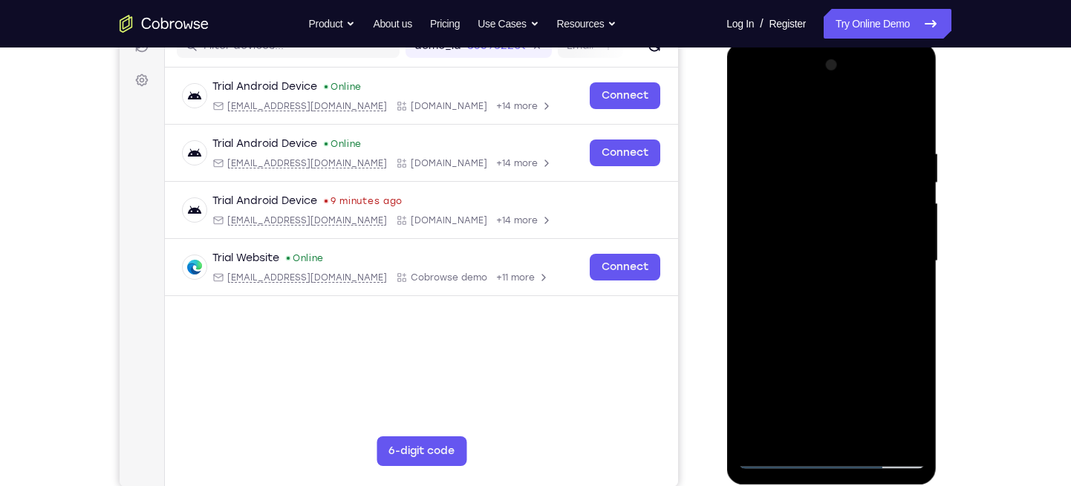
scroll to position [198, 0]
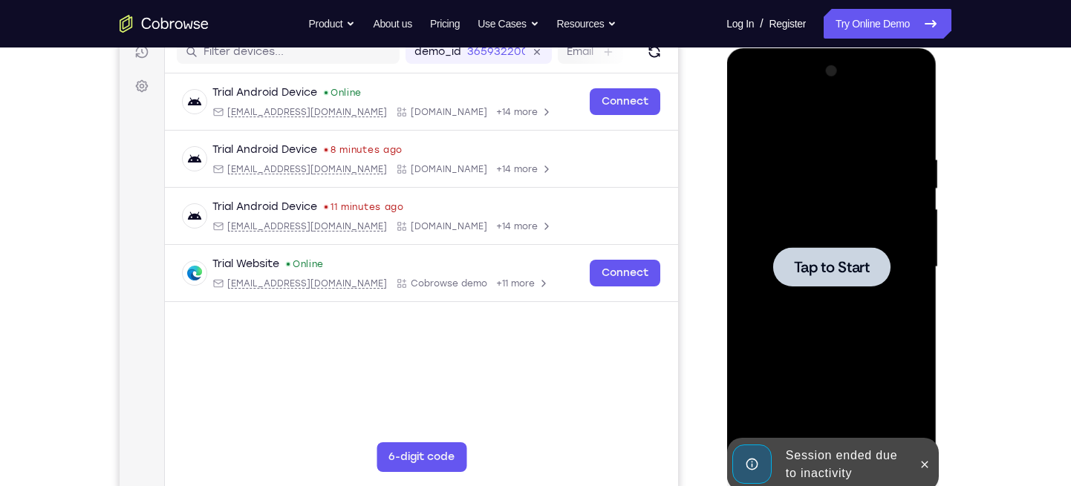
click at [830, 278] on div at bounding box center [830, 266] width 117 height 39
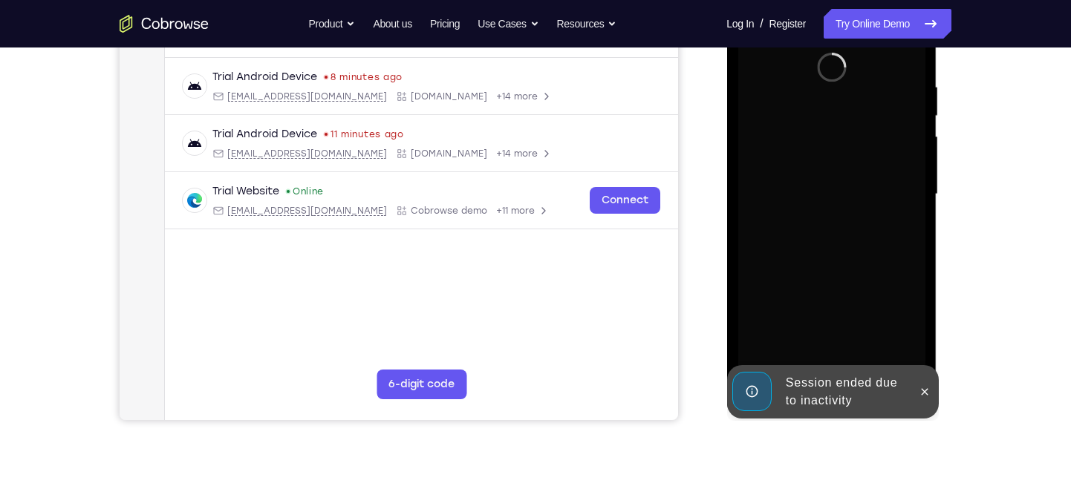
scroll to position [271, 0]
click at [926, 391] on icon at bounding box center [924, 391] width 12 height 12
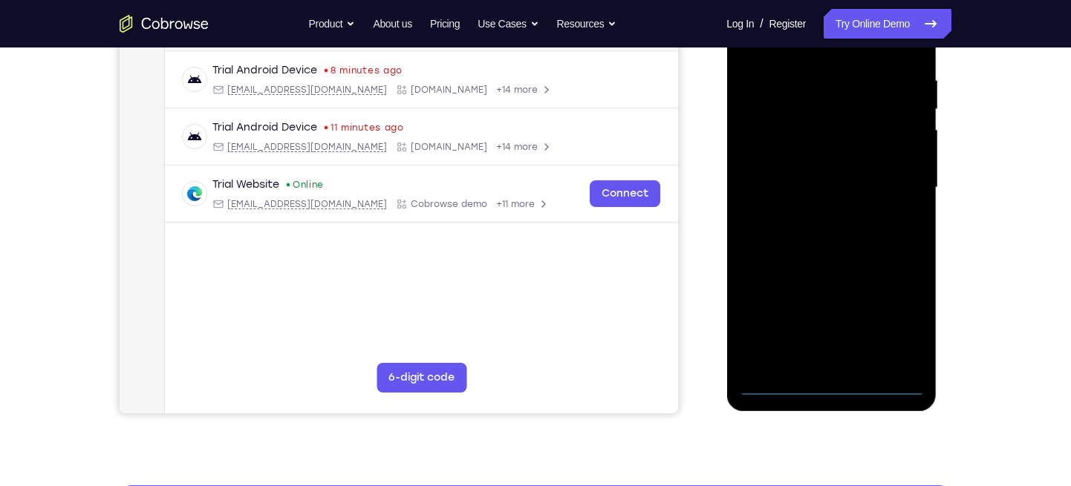
scroll to position [276, 0]
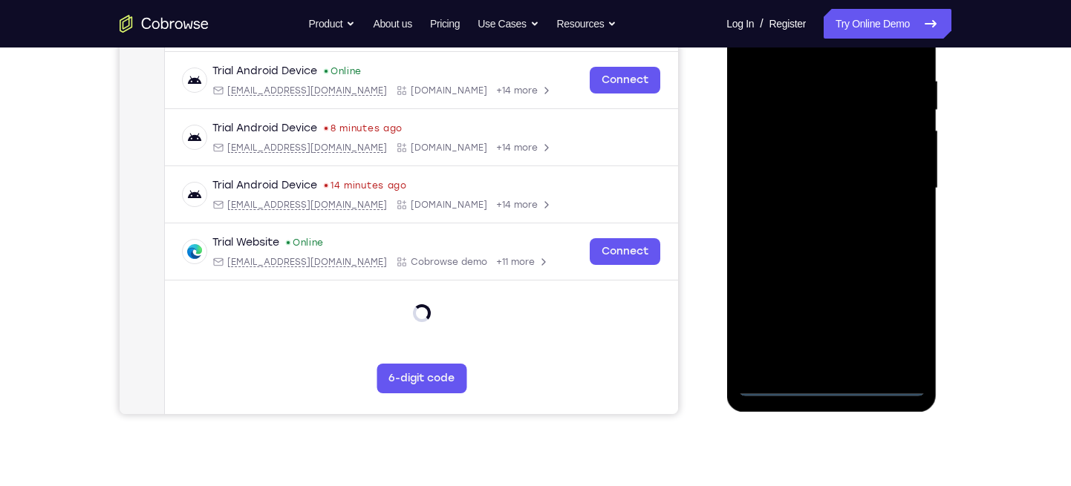
click at [832, 382] on div at bounding box center [830, 189] width 187 height 416
click at [887, 326] on div at bounding box center [830, 189] width 187 height 416
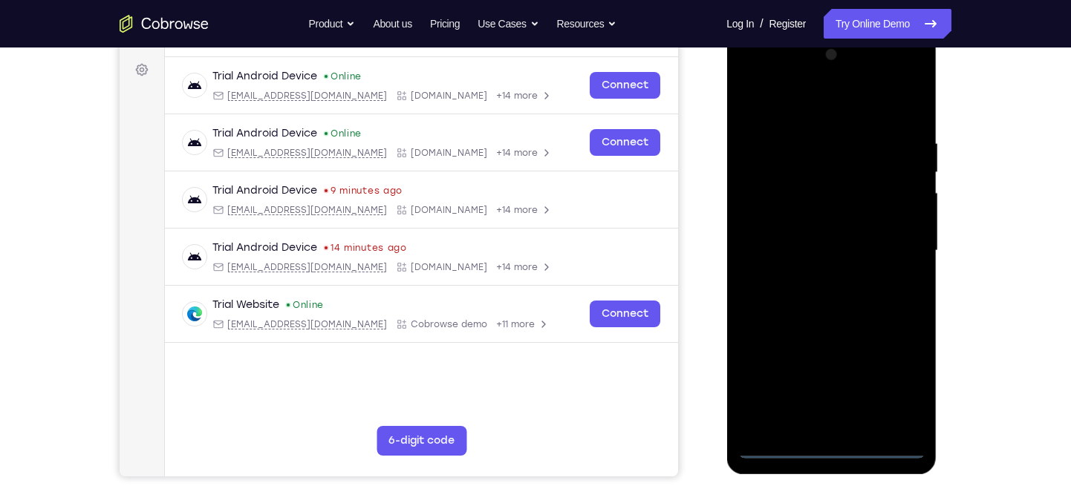
scroll to position [211, 0]
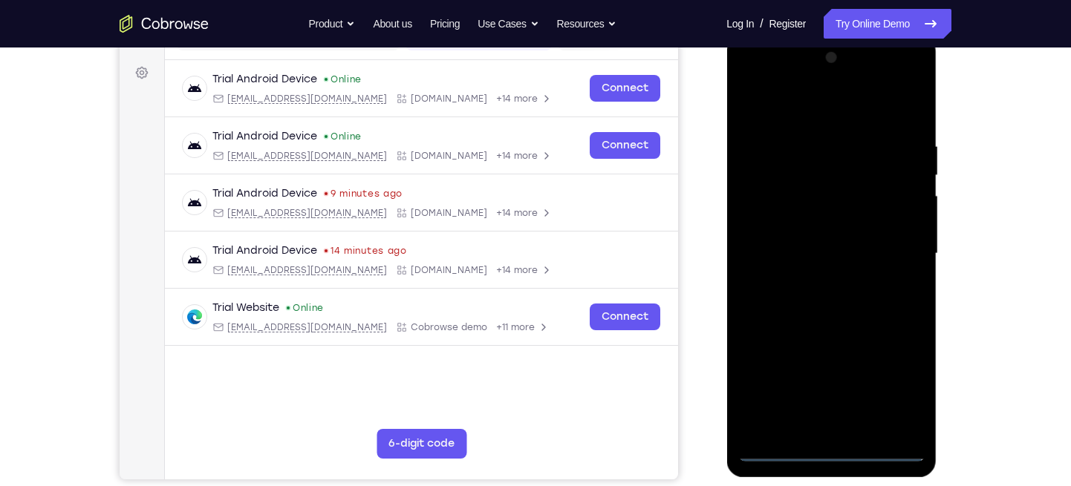
click at [748, 76] on div at bounding box center [830, 254] width 187 height 416
click at [760, 207] on div at bounding box center [830, 254] width 187 height 416
click at [803, 245] on div at bounding box center [830, 254] width 187 height 416
click at [809, 233] on div at bounding box center [830, 254] width 187 height 416
click at [789, 260] on div at bounding box center [830, 254] width 187 height 416
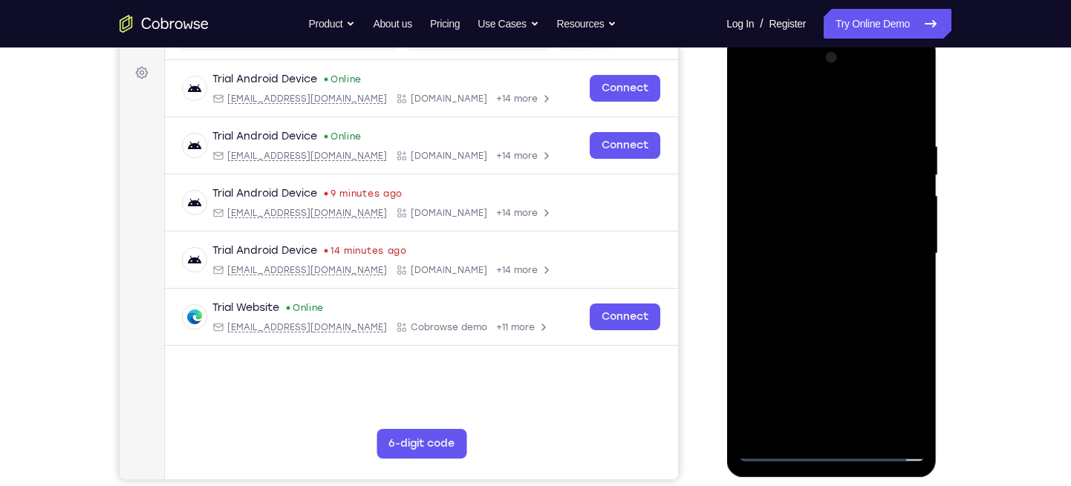
click at [869, 284] on div at bounding box center [830, 254] width 187 height 416
click at [900, 239] on div at bounding box center [830, 254] width 187 height 416
click at [816, 270] on div at bounding box center [830, 254] width 187 height 416
click at [846, 293] on div at bounding box center [830, 254] width 187 height 416
click at [838, 204] on div at bounding box center [830, 254] width 187 height 416
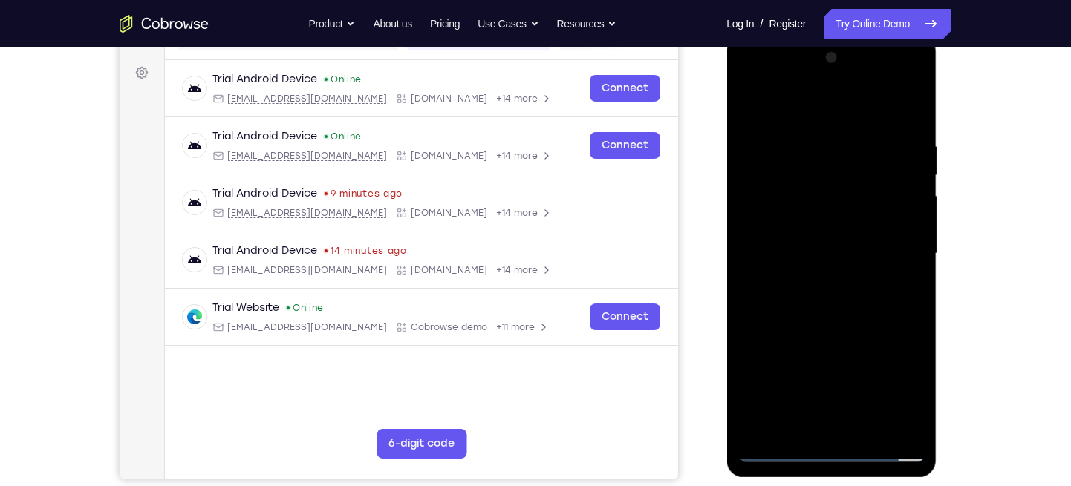
click at [838, 204] on div at bounding box center [830, 254] width 187 height 416
click at [815, 270] on div at bounding box center [830, 254] width 187 height 416
click at [898, 103] on div at bounding box center [830, 254] width 187 height 416
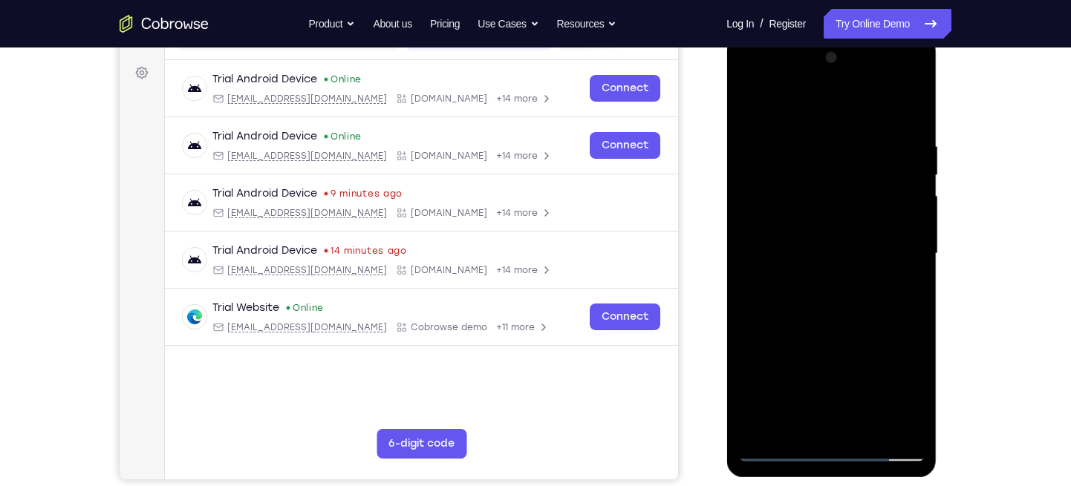
click at [832, 280] on div at bounding box center [830, 254] width 187 height 416
click at [846, 196] on div at bounding box center [830, 254] width 187 height 416
click at [807, 263] on div at bounding box center [830, 254] width 187 height 416
click at [795, 414] on div at bounding box center [830, 254] width 187 height 416
click at [792, 322] on div at bounding box center [830, 254] width 187 height 416
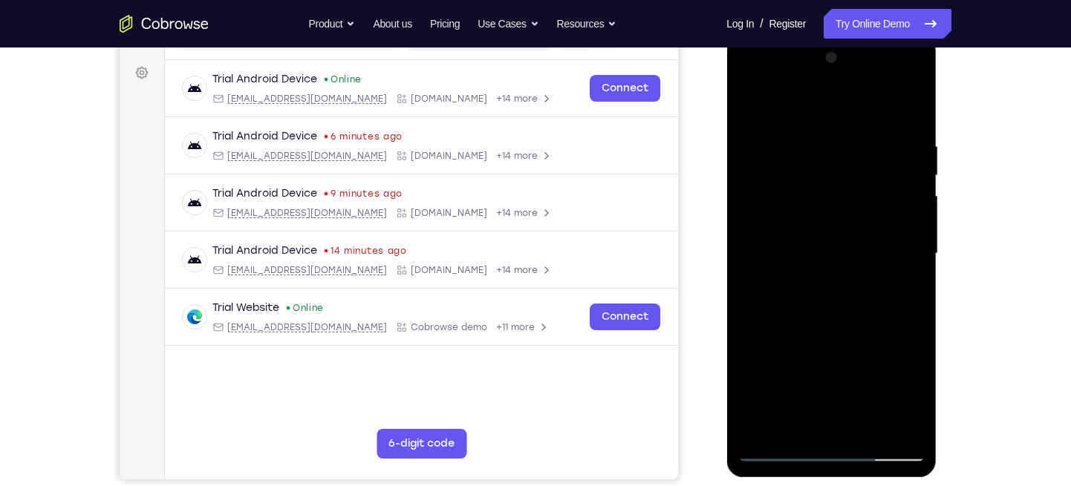
click at [807, 336] on div at bounding box center [830, 254] width 187 height 416
click at [816, 216] on div at bounding box center [830, 254] width 187 height 416
drag, startPoint x: 829, startPoint y: 324, endPoint x: 839, endPoint y: 168, distance: 157.0
click at [839, 168] on div at bounding box center [830, 254] width 187 height 416
click at [809, 411] on div at bounding box center [830, 254] width 187 height 416
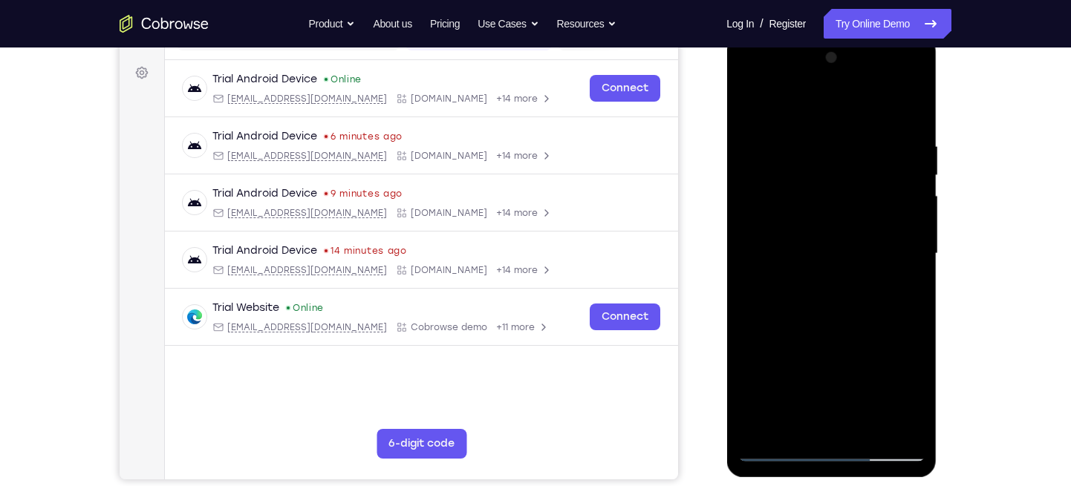
click at [780, 421] on div at bounding box center [830, 254] width 187 height 416
click at [814, 227] on div at bounding box center [830, 254] width 187 height 416
click at [796, 245] on div at bounding box center [830, 254] width 187 height 416
click at [793, 289] on div at bounding box center [830, 254] width 187 height 416
drag, startPoint x: 834, startPoint y: 193, endPoint x: 837, endPoint y: 152, distance: 40.9
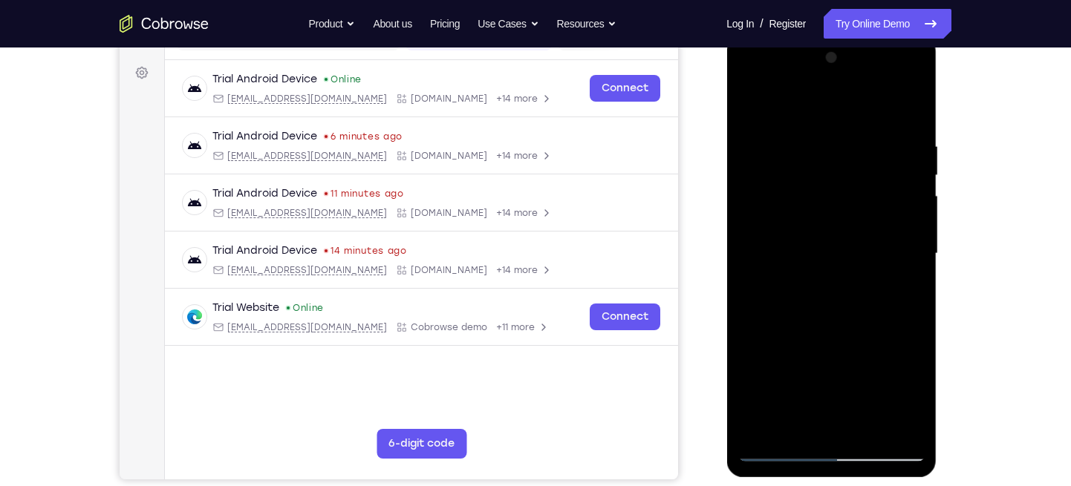
click at [837, 152] on div at bounding box center [830, 254] width 187 height 416
click at [870, 218] on div at bounding box center [830, 254] width 187 height 416
click at [744, 105] on div at bounding box center [830, 254] width 187 height 416
click at [877, 278] on div at bounding box center [830, 254] width 187 height 416
click at [748, 101] on div at bounding box center [830, 254] width 187 height 416
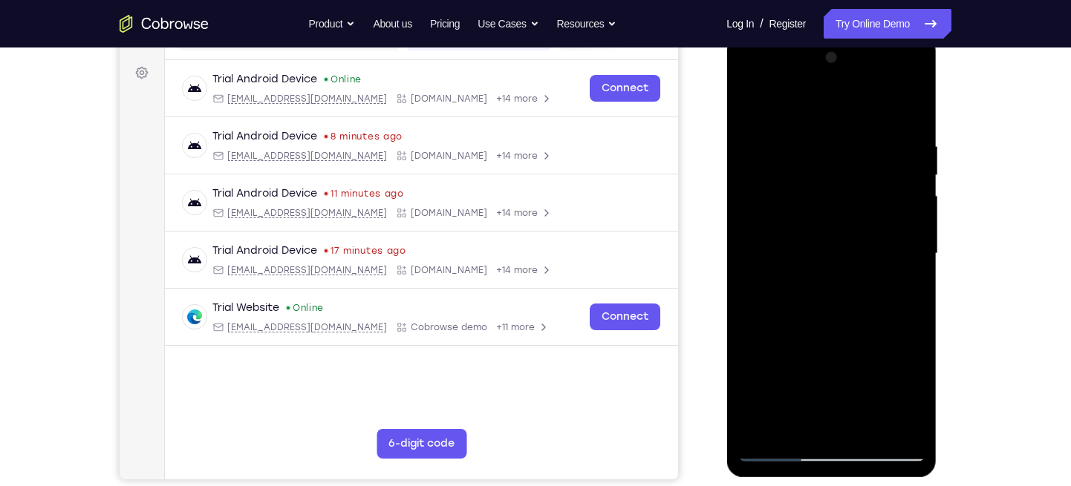
click at [765, 174] on div at bounding box center [830, 254] width 187 height 416
click at [834, 288] on div at bounding box center [830, 254] width 187 height 416
click at [780, 331] on div at bounding box center [830, 254] width 187 height 416
click at [743, 99] on div at bounding box center [830, 254] width 187 height 416
drag, startPoint x: 799, startPoint y: 235, endPoint x: 799, endPoint y: 157, distance: 77.2
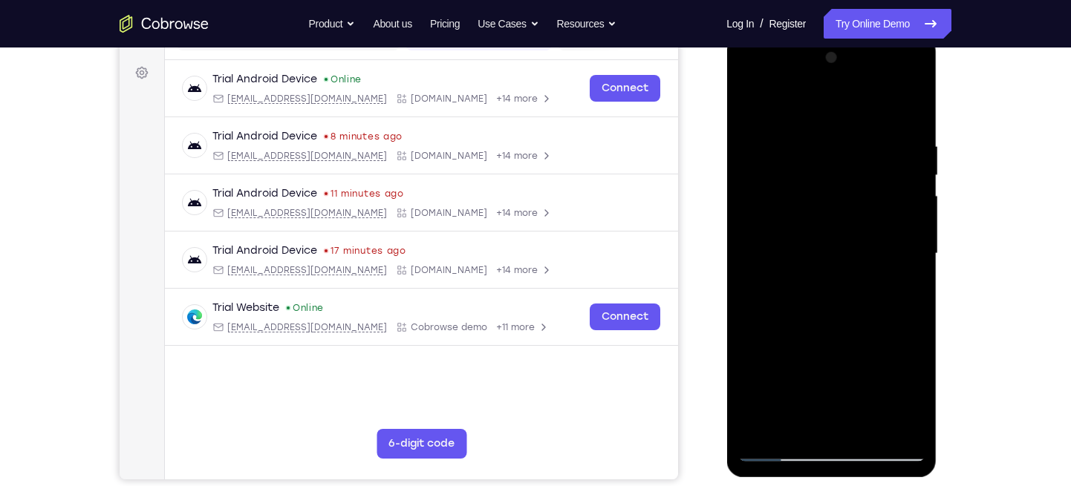
click at [799, 157] on div at bounding box center [830, 254] width 187 height 416
drag, startPoint x: 871, startPoint y: 230, endPoint x: 883, endPoint y: 170, distance: 61.3
click at [883, 170] on div at bounding box center [830, 254] width 187 height 416
click at [751, 103] on div at bounding box center [830, 254] width 187 height 416
click at [769, 171] on div at bounding box center [830, 254] width 187 height 416
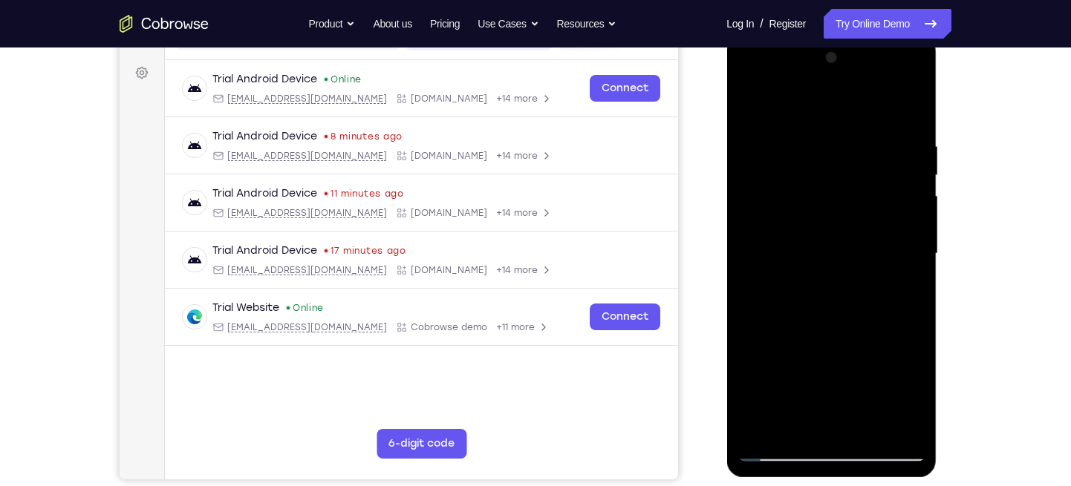
click at [752, 99] on div at bounding box center [830, 254] width 187 height 416
